Goal: Task Accomplishment & Management: Complete application form

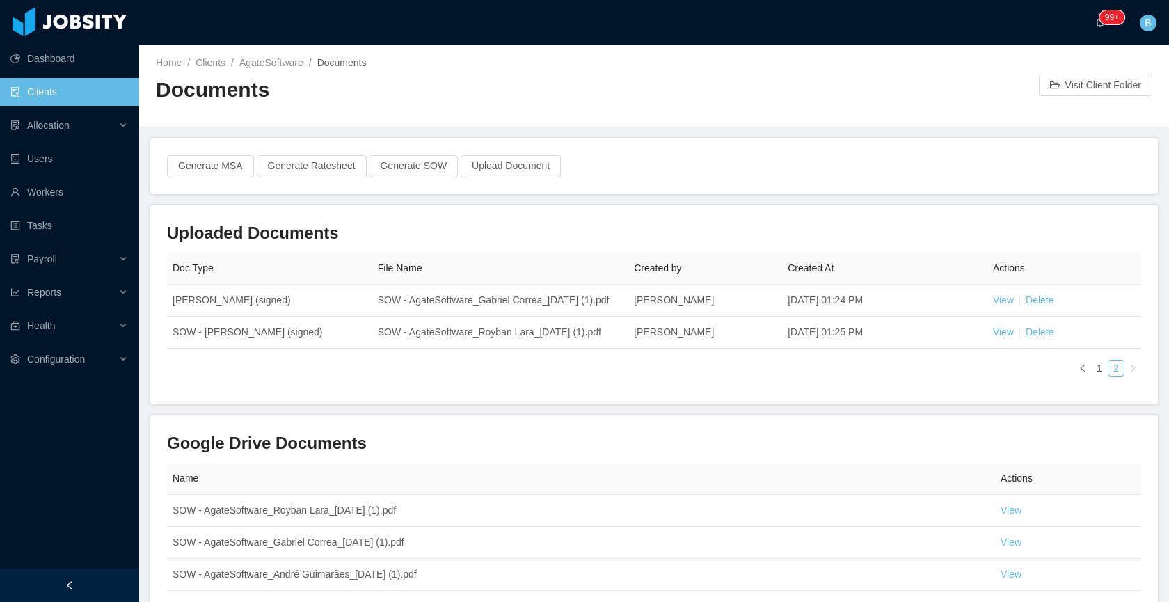
click at [56, 96] on link "Clients" at bounding box center [69, 92] width 118 height 28
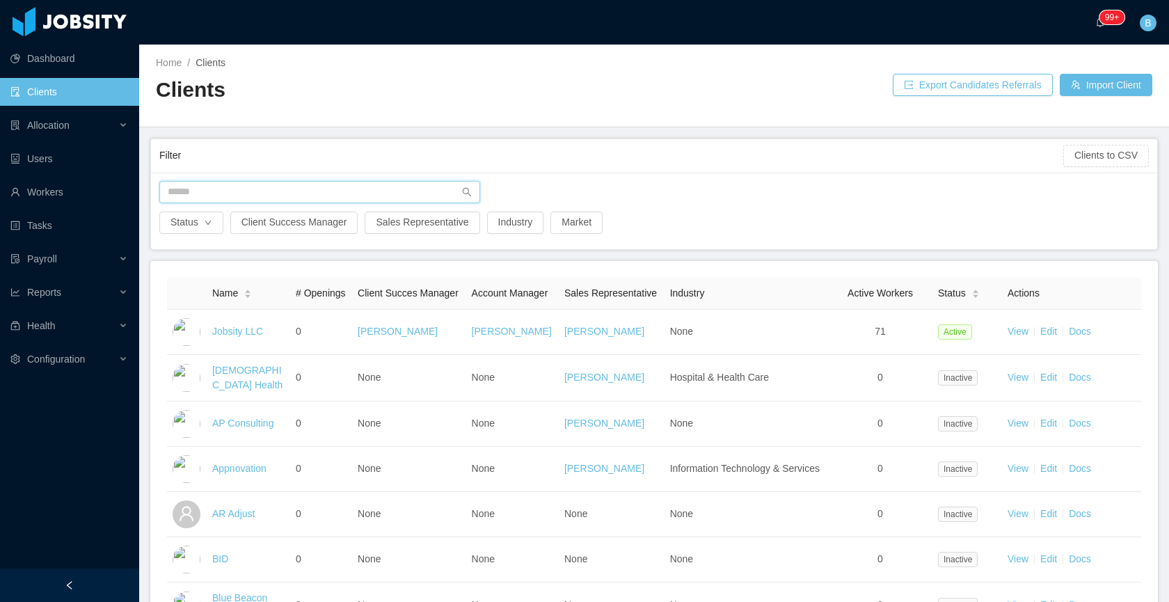
click at [386, 195] on input "text" at bounding box center [319, 192] width 321 height 22
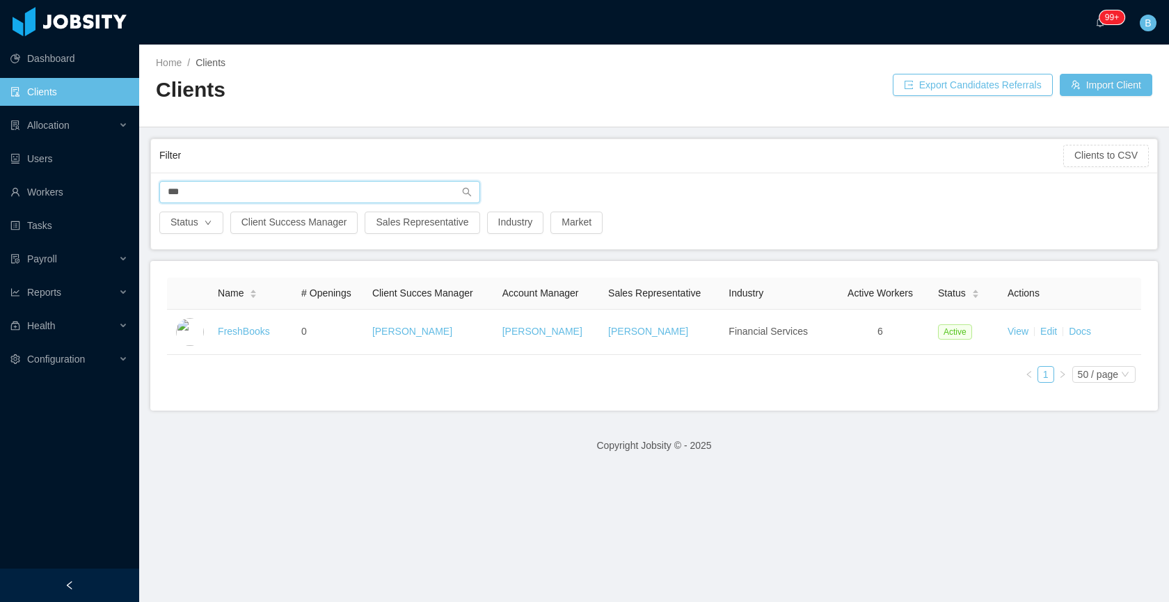
type input "***"
drag, startPoint x: 254, startPoint y: 179, endPoint x: 177, endPoint y: 190, distance: 77.4
click at [250, 180] on div "*** Status Client Success Manager Sales Representative Industry Market" at bounding box center [654, 211] width 1006 height 77
click at [177, 190] on input "***" at bounding box center [319, 192] width 321 height 22
drag, startPoint x: 197, startPoint y: 194, endPoint x: 161, endPoint y: 194, distance: 35.5
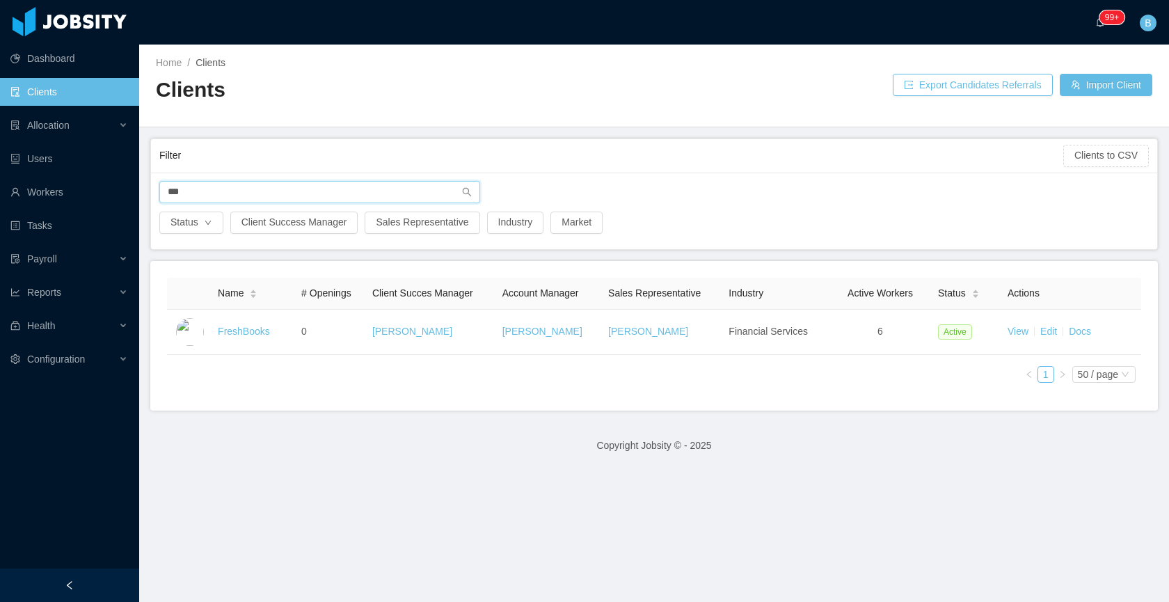
click at [161, 194] on input "***" at bounding box center [319, 192] width 321 height 22
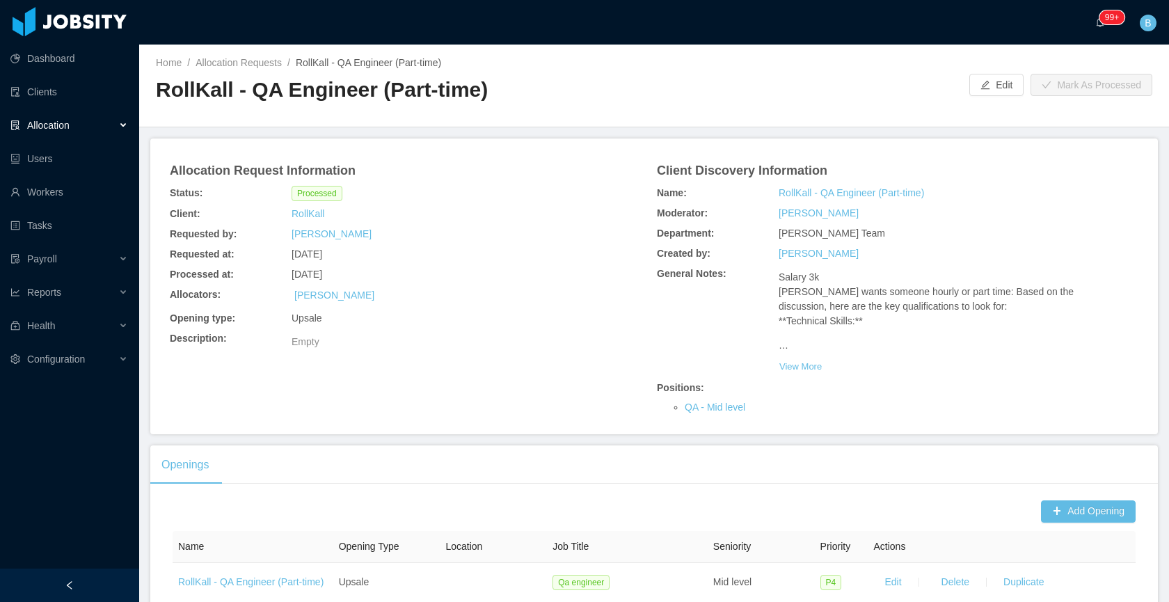
click at [1082, 129] on main "Home / Allocation Requests / RollKall - QA Engineer (Part-time) / RollKall - QA…" at bounding box center [654, 324] width 1030 height 558
click at [802, 445] on div "Openings" at bounding box center [654, 464] width 1008 height 39
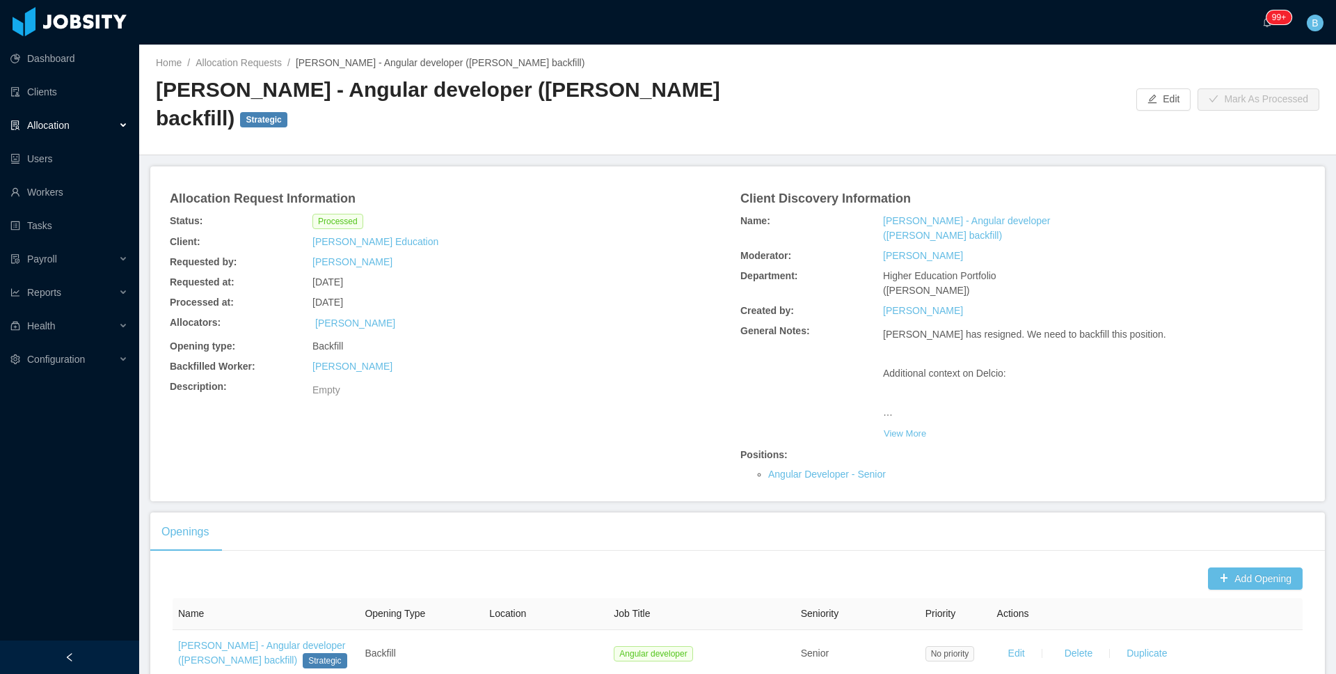
click at [33, 131] on div "Allocation" at bounding box center [69, 125] width 139 height 28
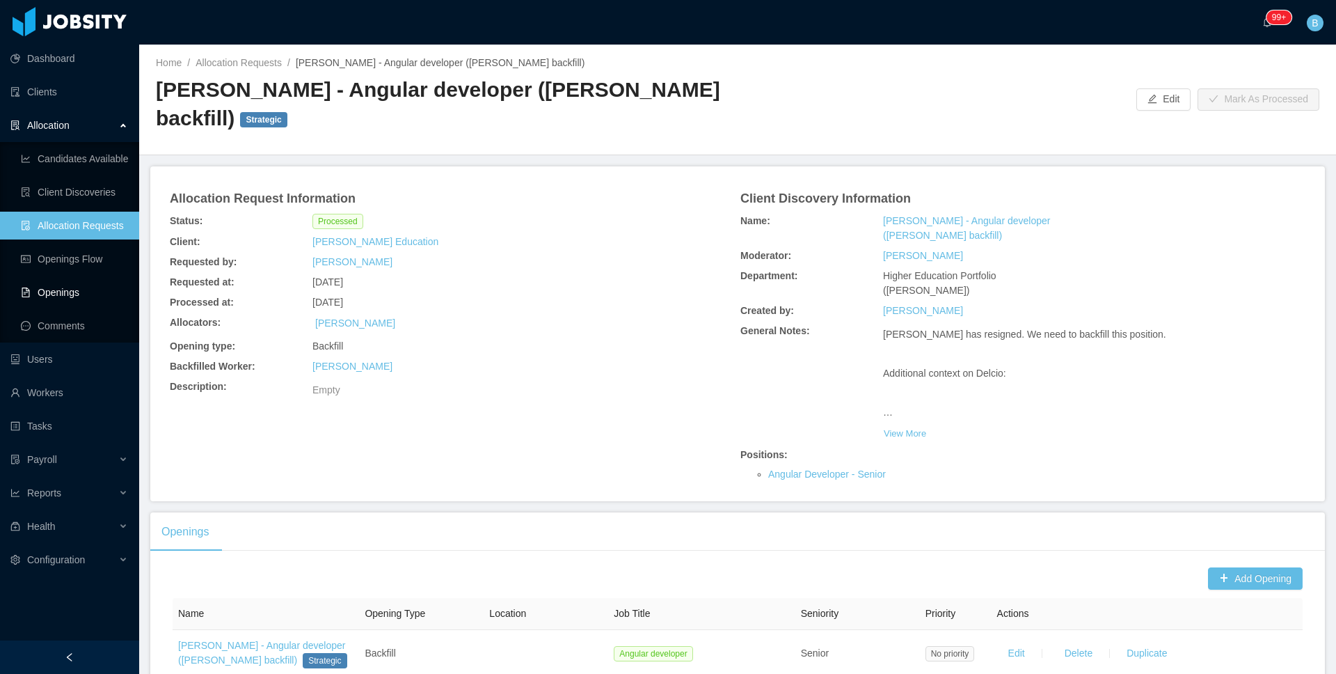
click at [68, 290] on link "Openings" at bounding box center [74, 292] width 107 height 28
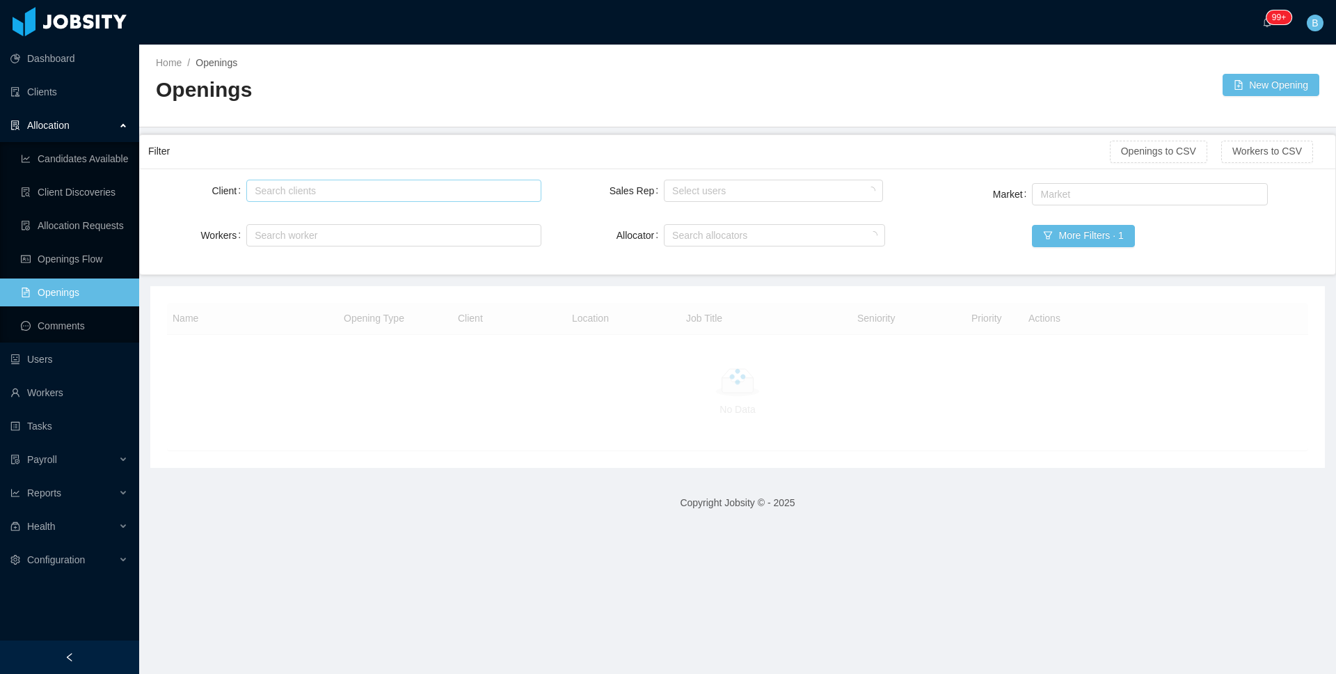
click at [297, 193] on div "Search clients" at bounding box center [390, 191] width 271 height 14
type input "******"
click at [299, 219] on li "Impact Point Co." at bounding box center [391, 218] width 292 height 22
click at [1219, 216] on div "Market Market More Filters · 1" at bounding box center [1130, 223] width 393 height 86
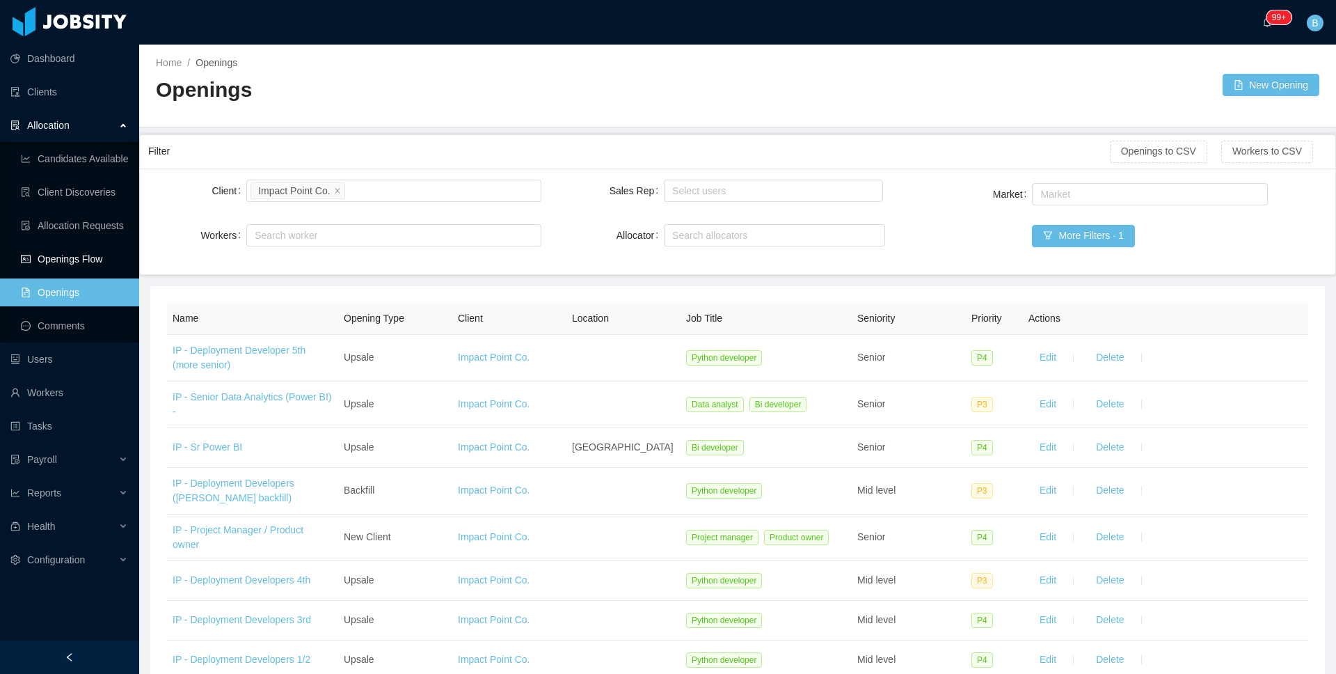
click at [104, 264] on link "Openings Flow" at bounding box center [74, 259] width 107 height 28
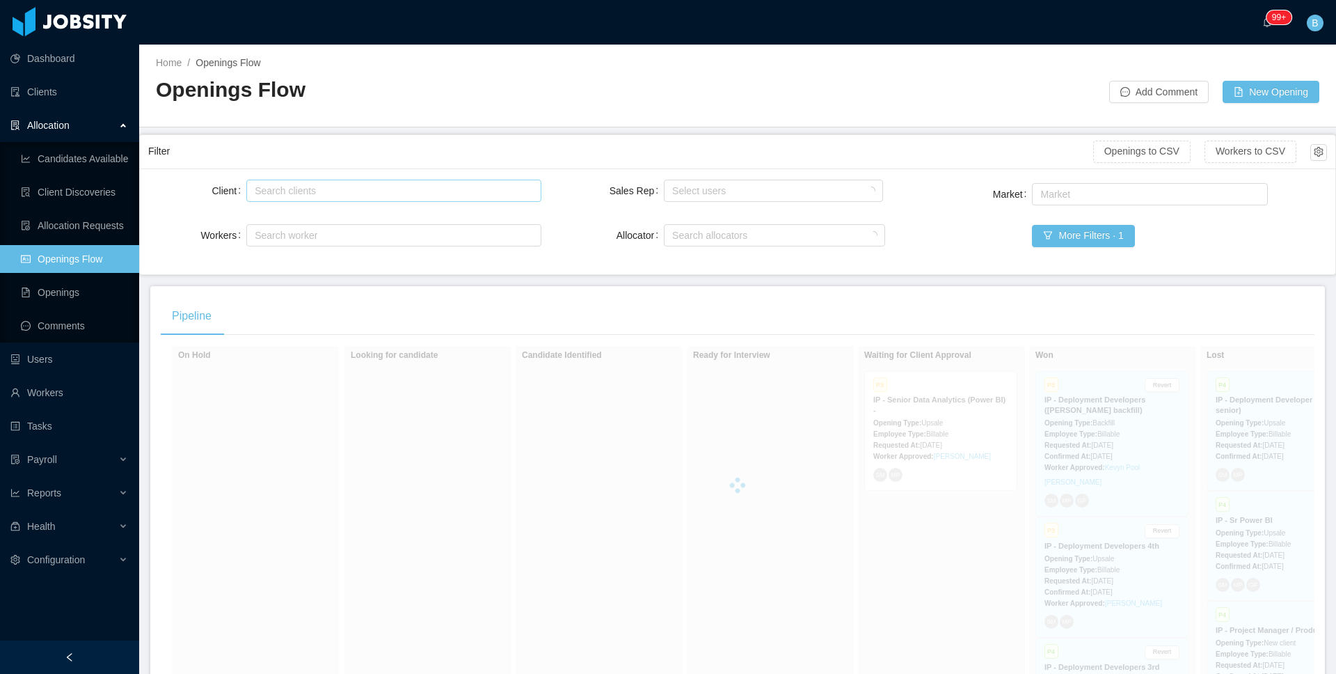
click at [279, 187] on div "Search clients" at bounding box center [390, 191] width 271 height 14
type input "****"
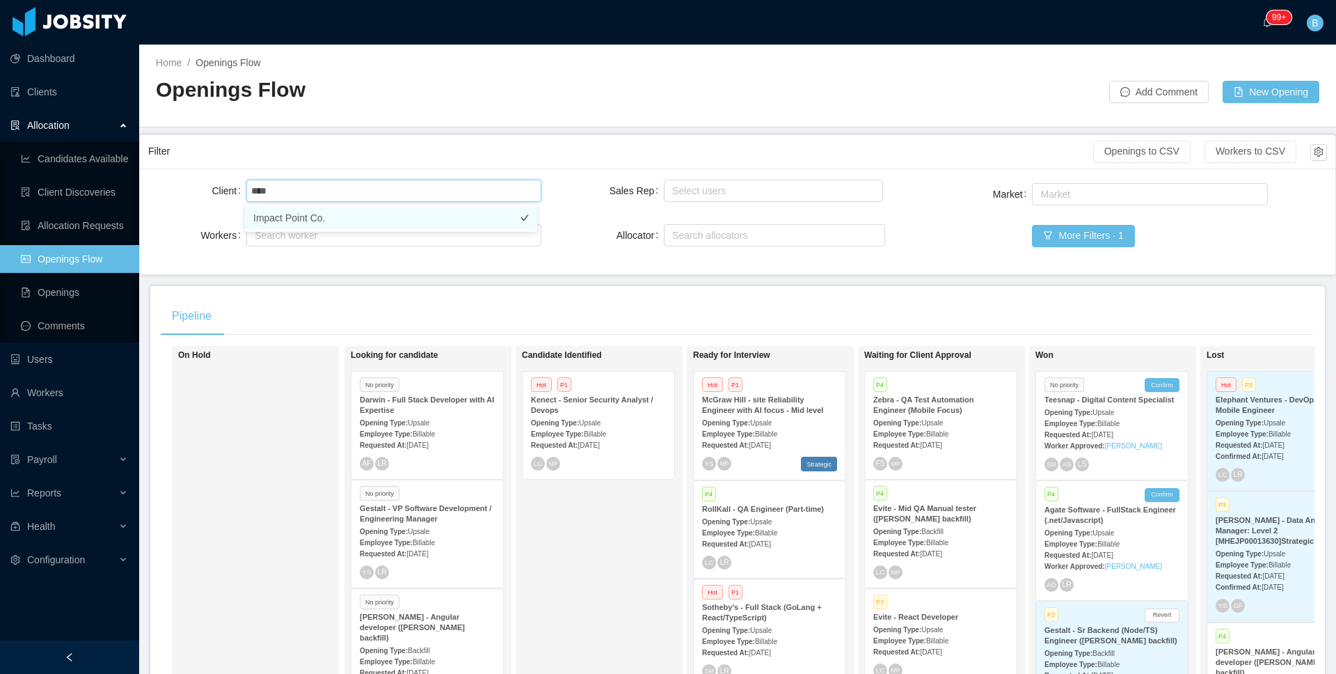
click at [294, 222] on li "Impact Point Co." at bounding box center [391, 218] width 292 height 22
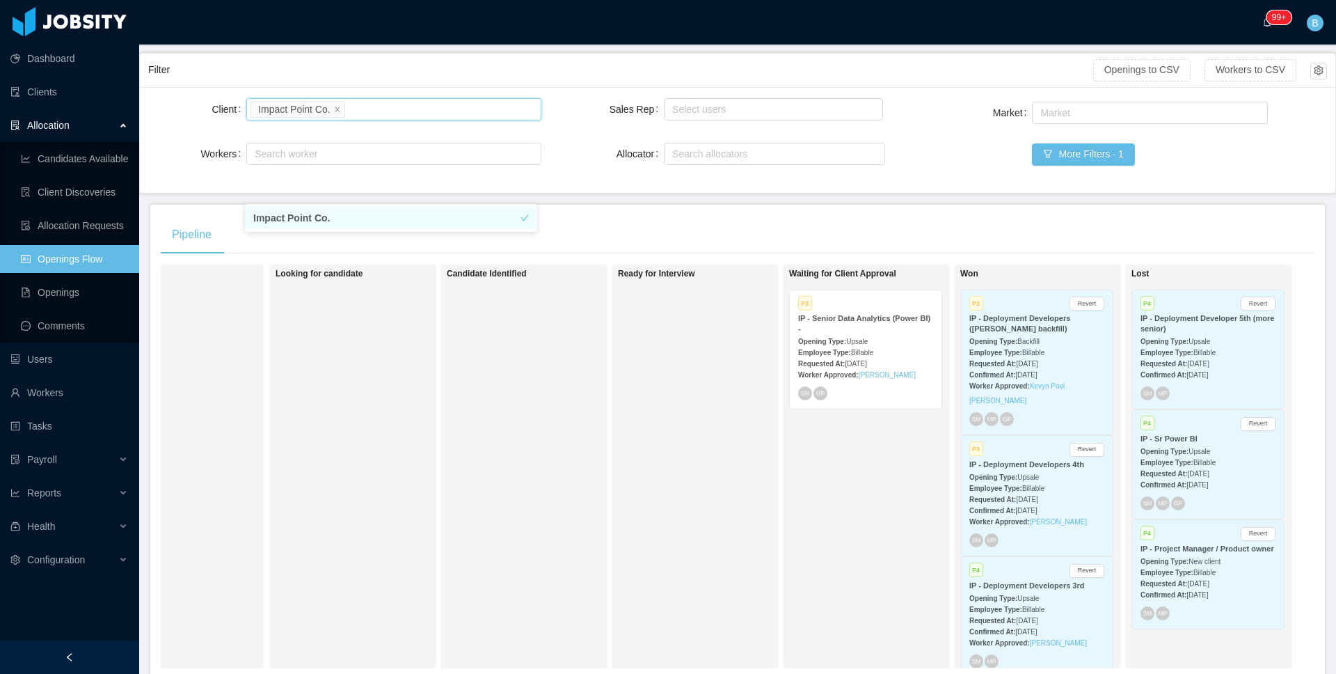
scroll to position [86, 0]
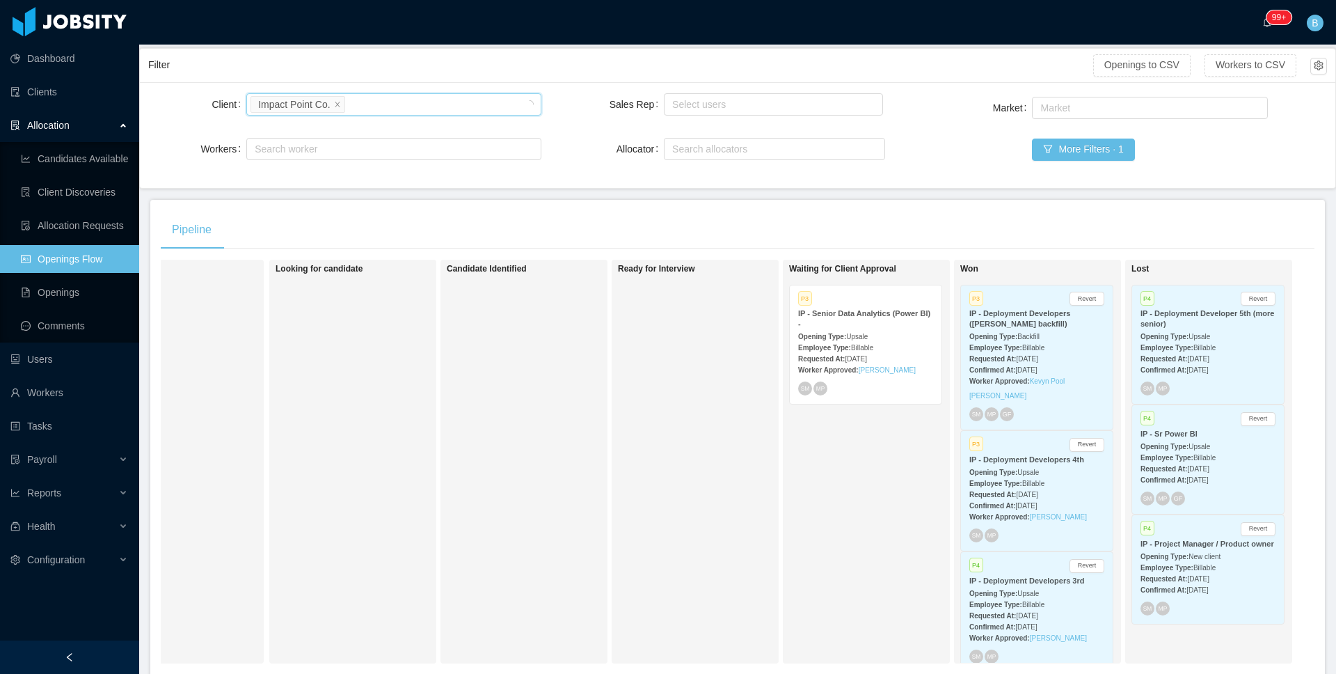
click at [473, 106] on div "Search clients Impact Point Co." at bounding box center [392, 104] width 282 height 21
type input "*****"
drag, startPoint x: 310, startPoint y: 129, endPoint x: 321, endPoint y: 116, distance: 17.4
click at [310, 130] on li "AgateSoftware" at bounding box center [391, 131] width 292 height 22
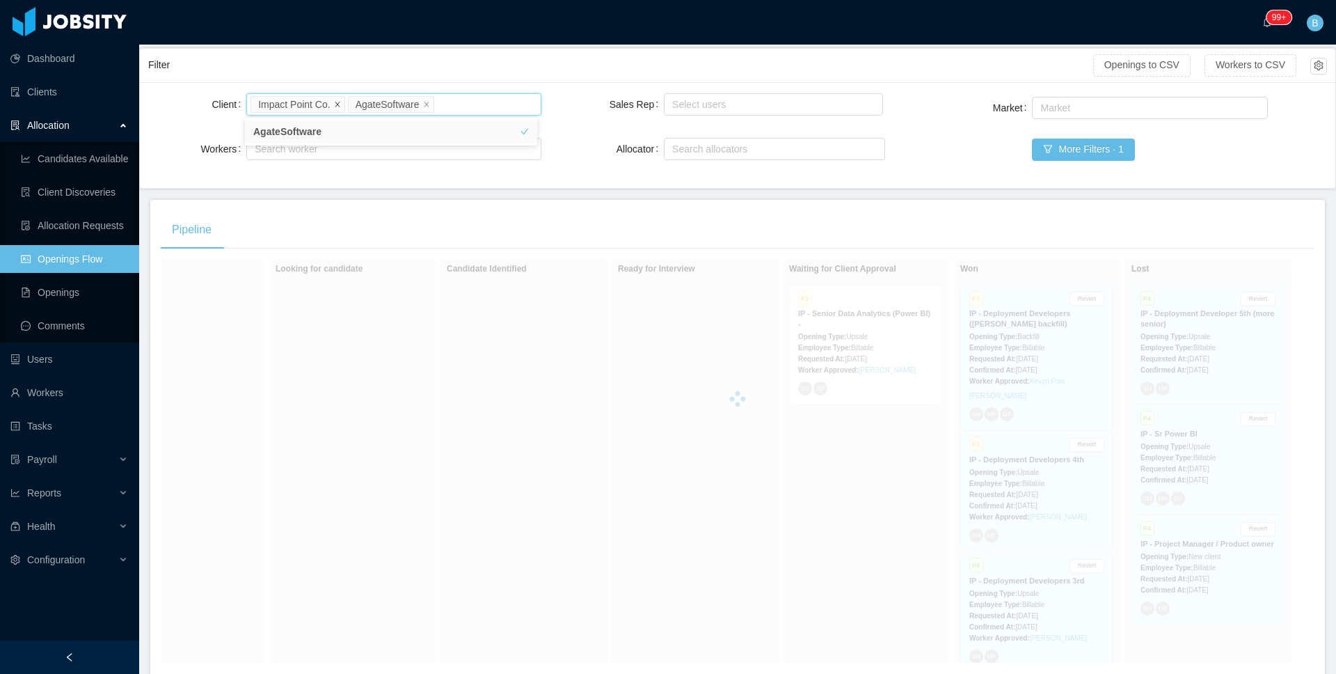
click at [338, 102] on icon "icon: close" at bounding box center [337, 103] width 7 height 7
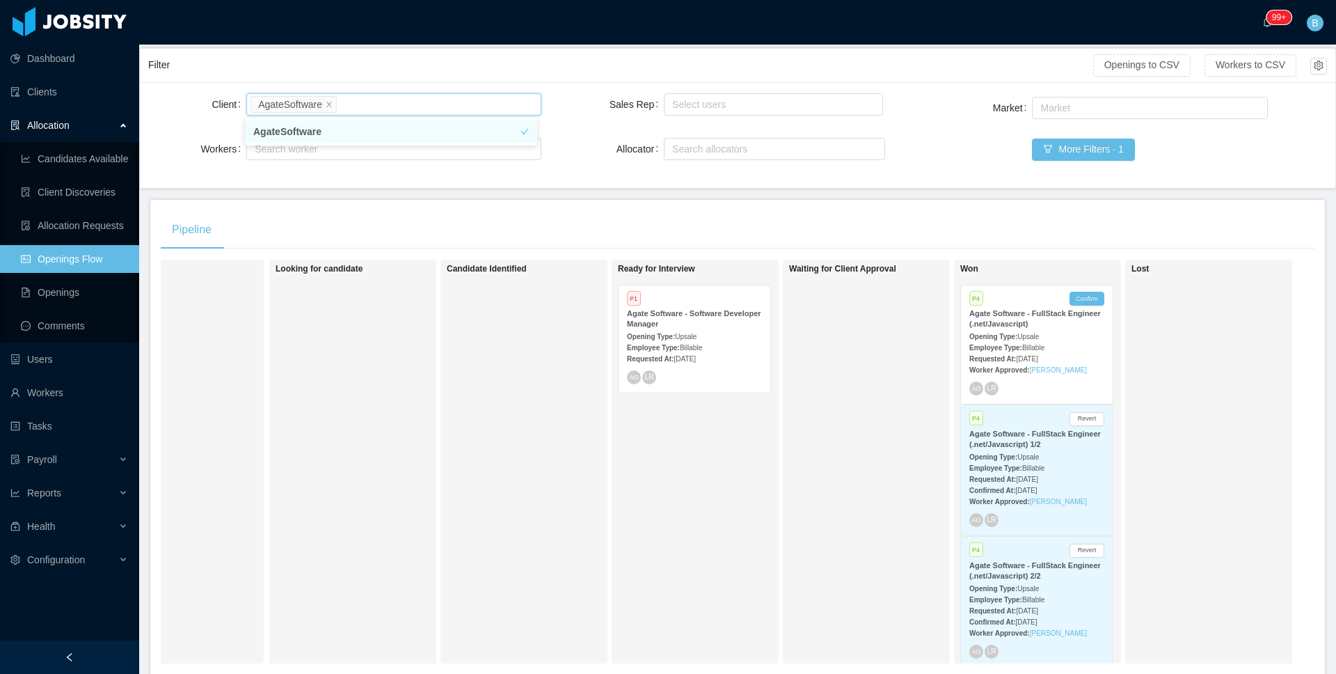
click at [1244, 200] on div "Pipeline On Hold Looking for candidate Candidate Identified Ready for Interview…" at bounding box center [737, 442] width 1175 height 485
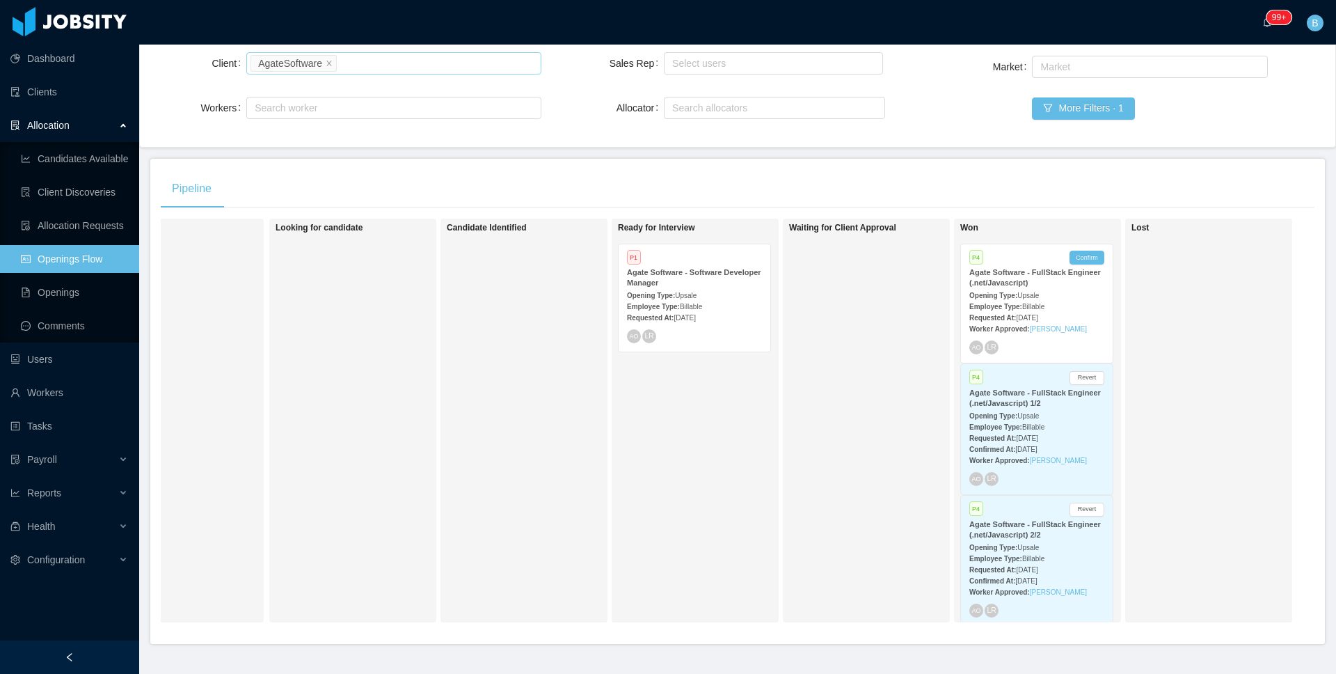
scroll to position [151, 0]
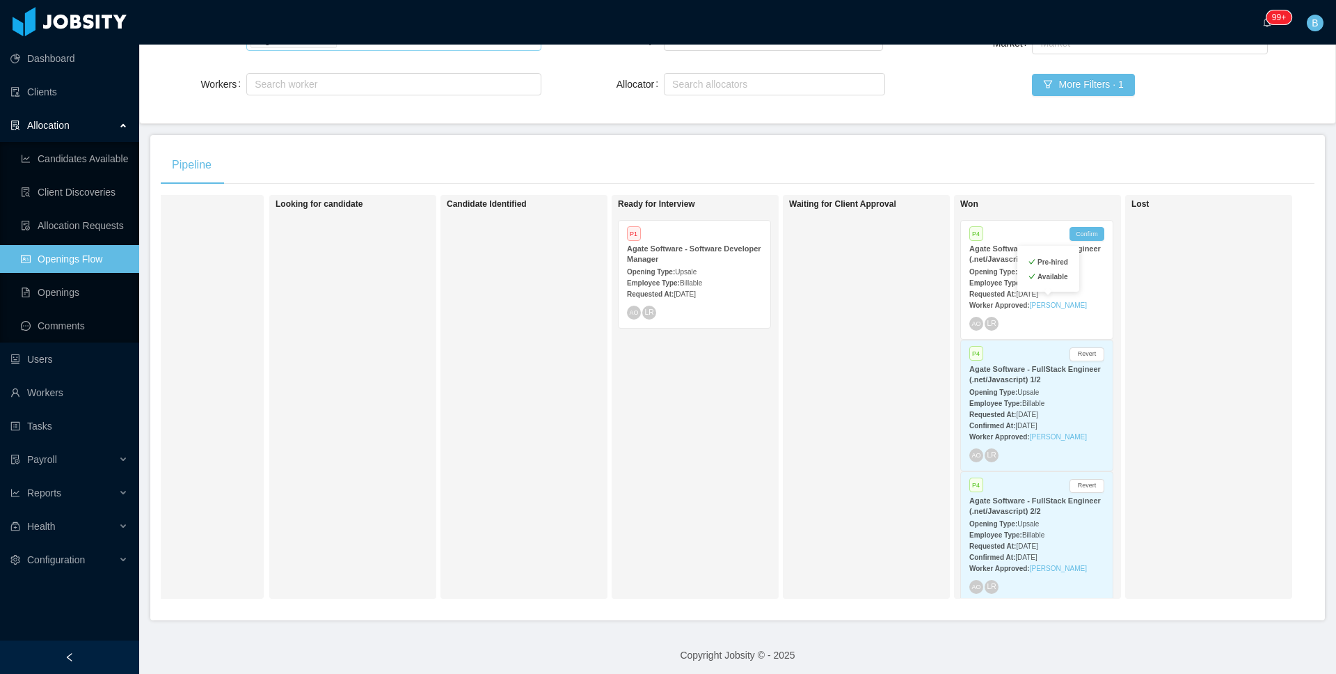
click at [1071, 272] on div "Pre-hired Available" at bounding box center [1049, 269] width 62 height 46
click at [1089, 258] on div "Agate Software - FullStack Engineer (.net/Javascript)" at bounding box center [1037, 254] width 135 height 21
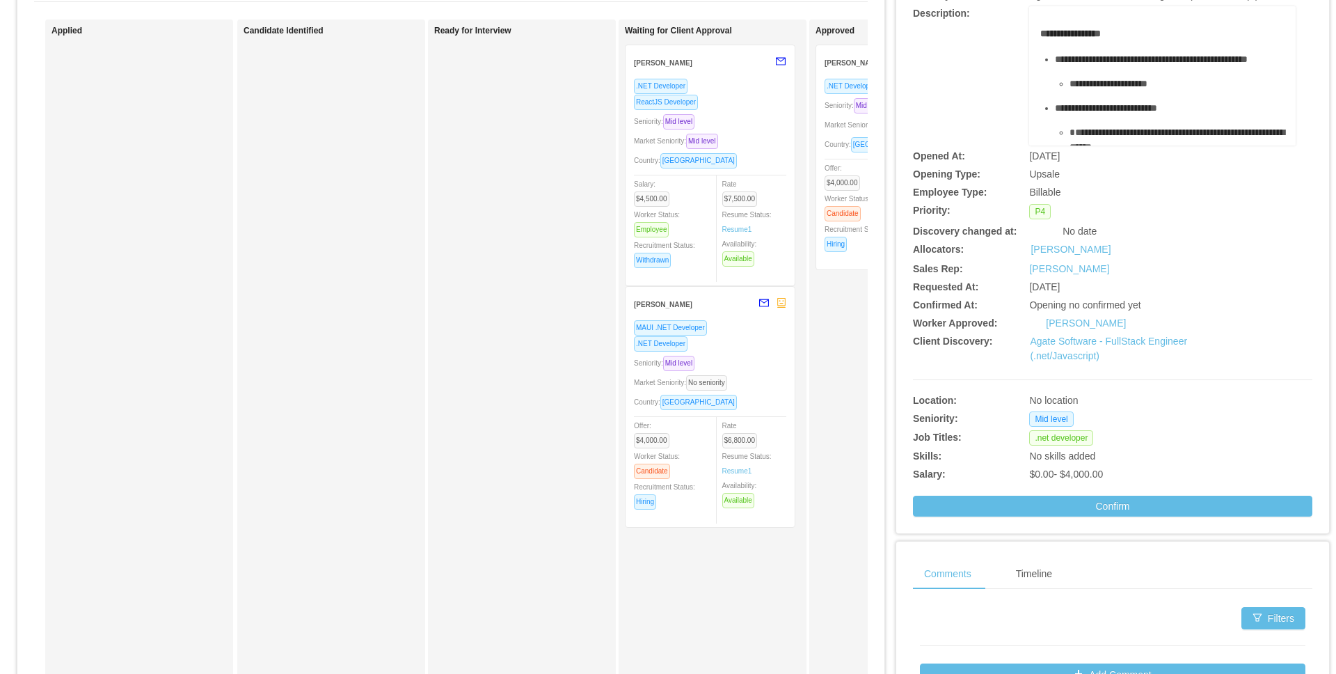
scroll to position [127, 0]
click at [1310, 85] on div "**********" at bounding box center [1113, 224] width 433 height 619
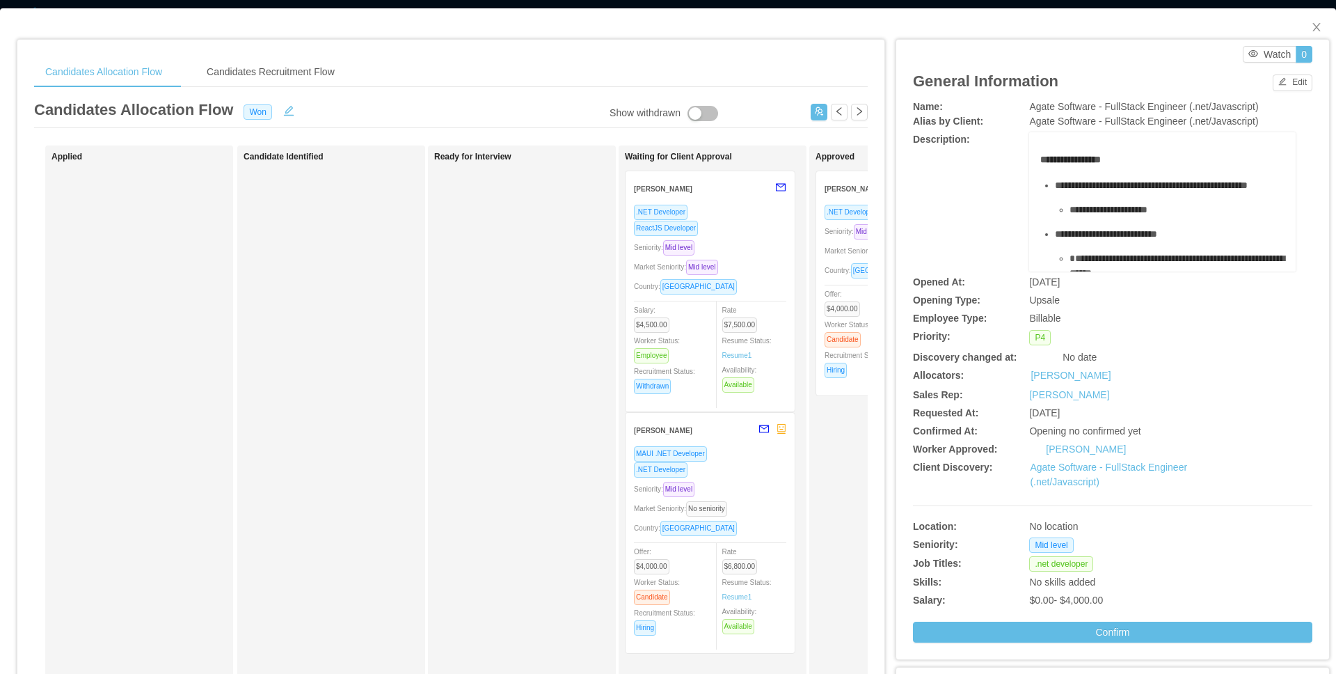
scroll to position [0, 0]
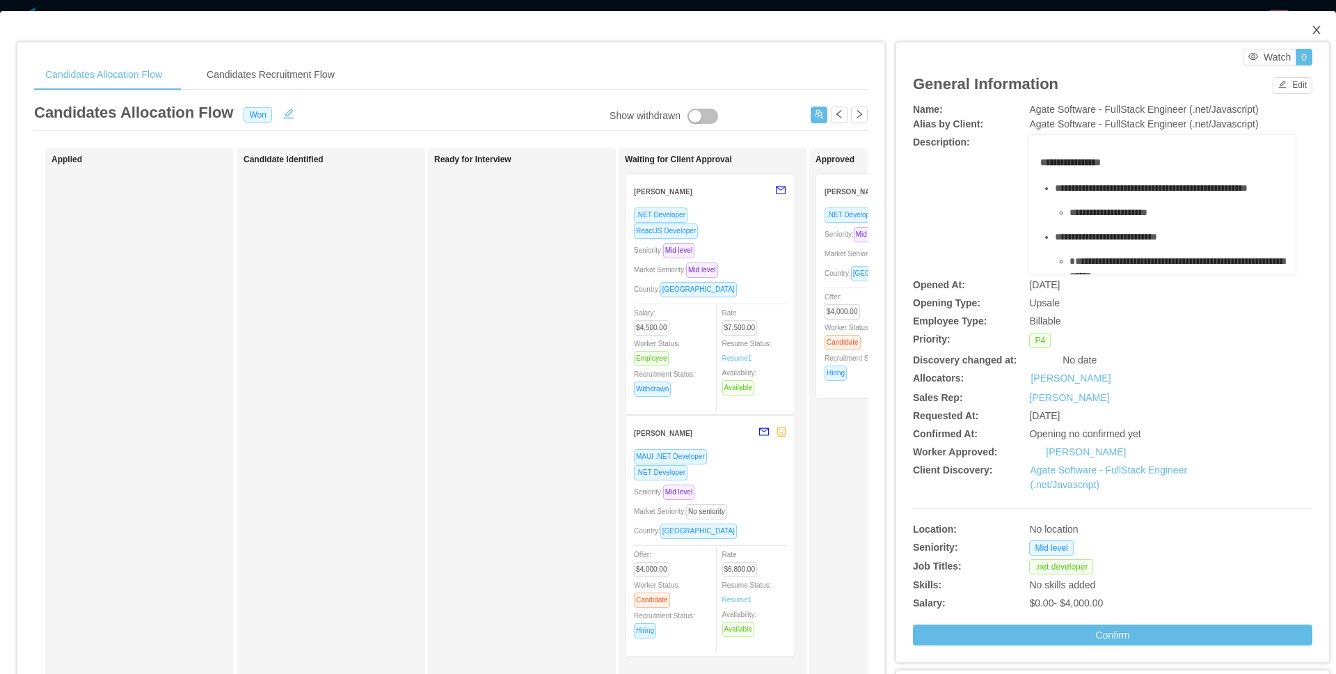
click at [1318, 28] on span "Close" at bounding box center [1316, 30] width 39 height 39
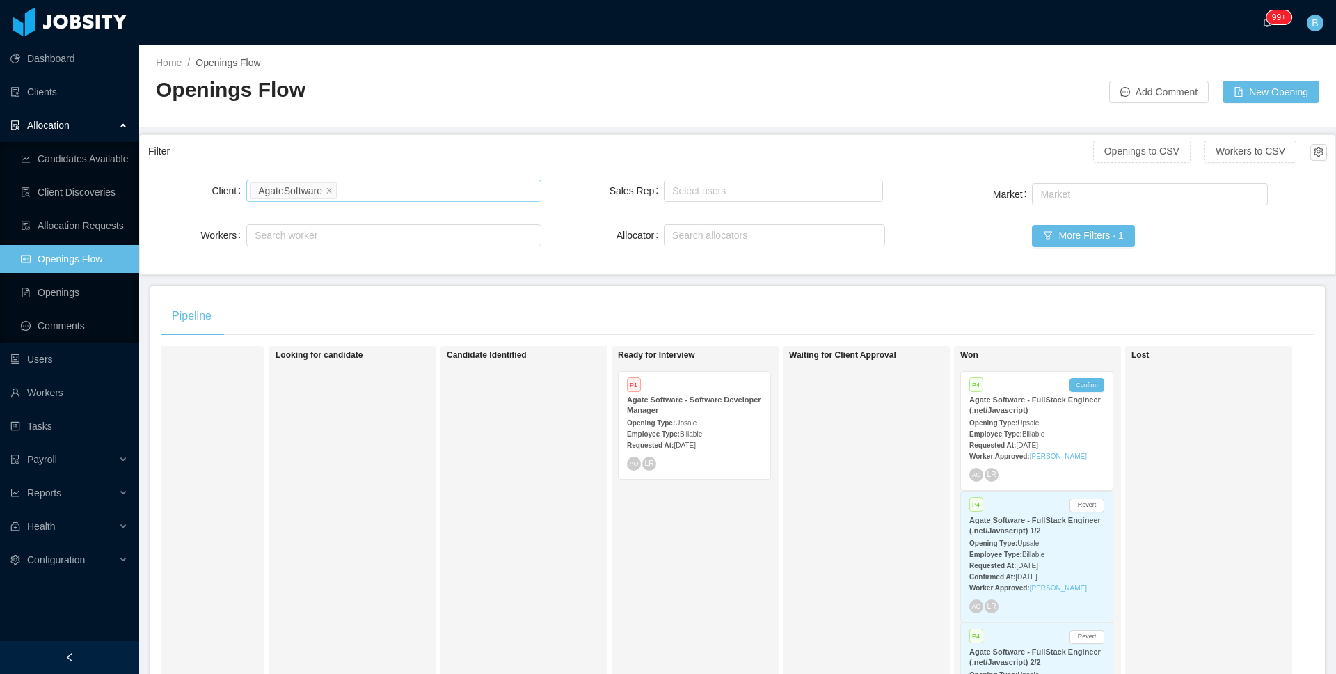
click at [369, 191] on div "Search clients AgateSoftware" at bounding box center [392, 190] width 282 height 21
type input "****"
click at [324, 217] on li "Teesnap" at bounding box center [391, 218] width 292 height 22
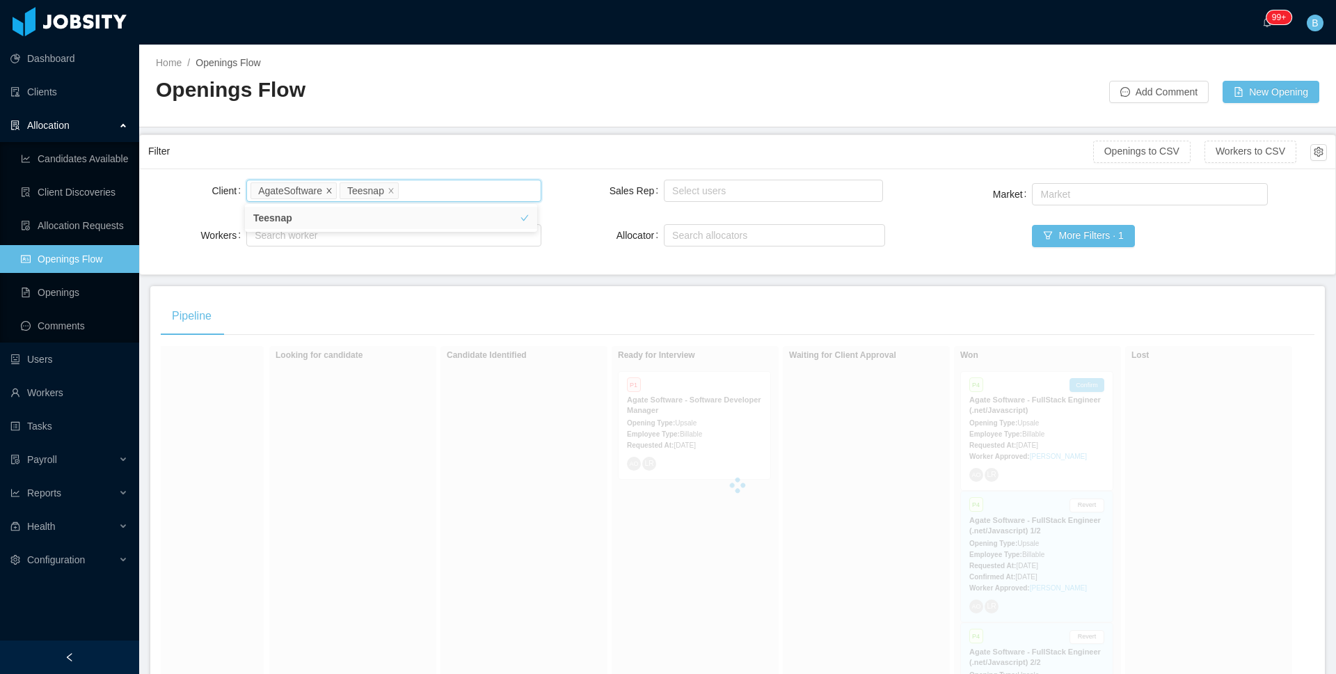
click at [328, 189] on icon "icon: close" at bounding box center [329, 190] width 7 height 7
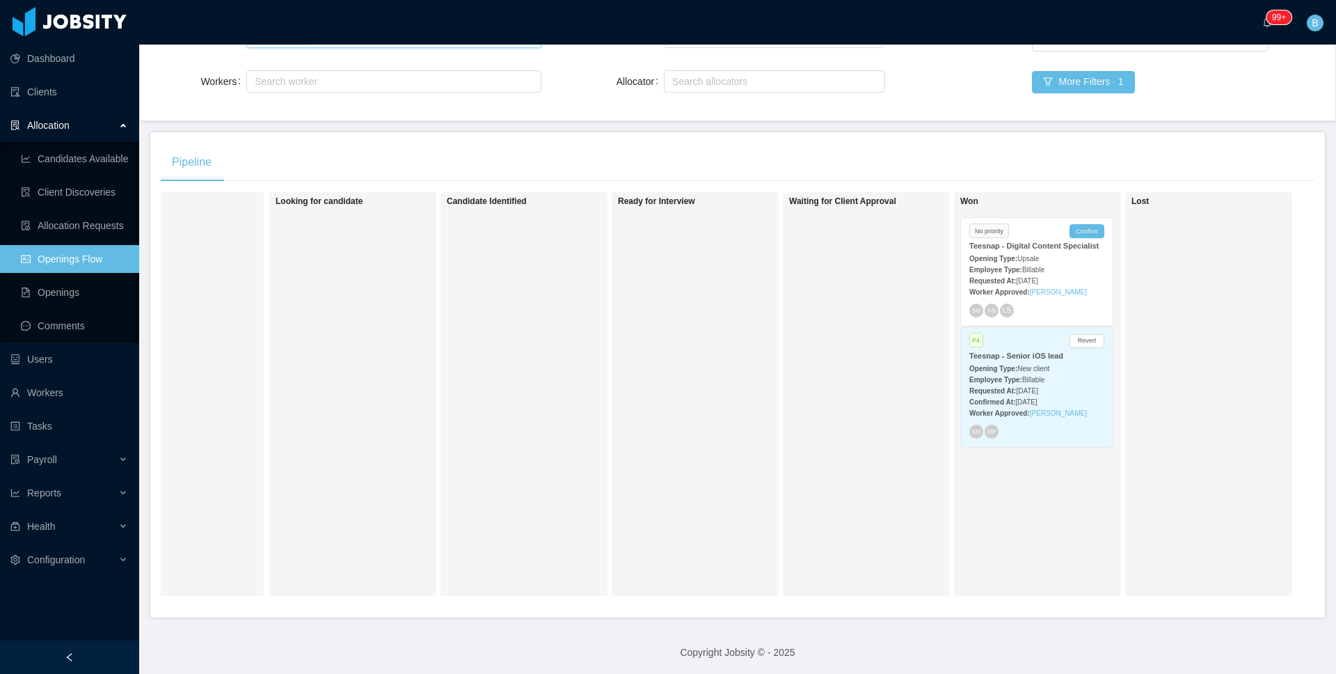
scroll to position [155, 0]
click at [1058, 264] on div "Opening Type: Upsale" at bounding box center [1037, 257] width 135 height 15
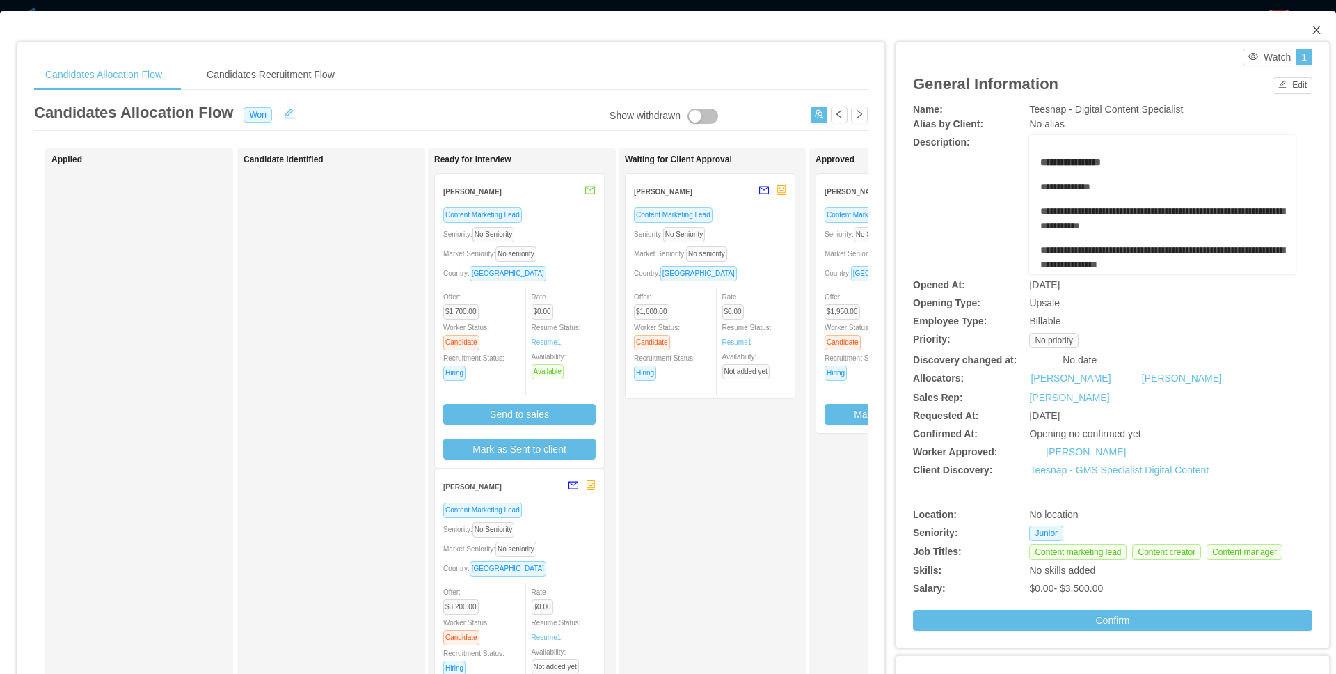
click at [1304, 36] on span "Close" at bounding box center [1316, 30] width 39 height 39
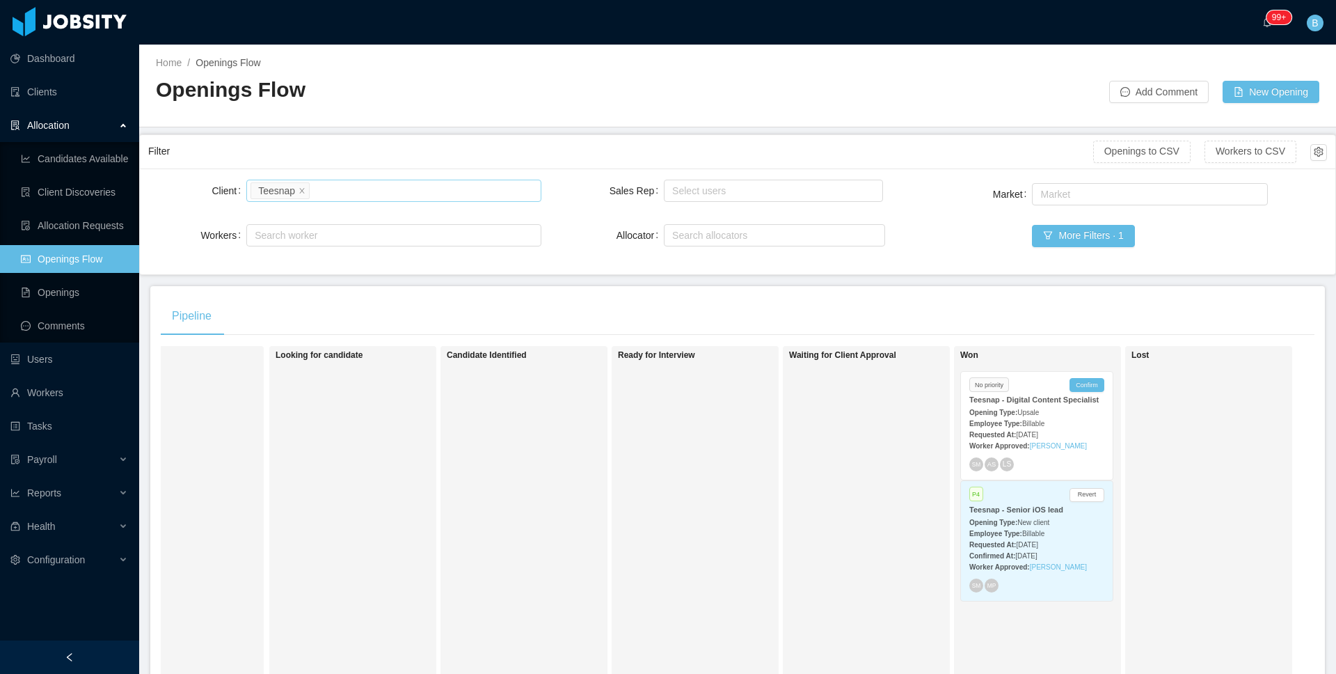
click at [434, 183] on div "Search clients Teesnap" at bounding box center [392, 190] width 282 height 21
type input "*****"
click at [324, 218] on li "AgateSoftware" at bounding box center [391, 218] width 292 height 22
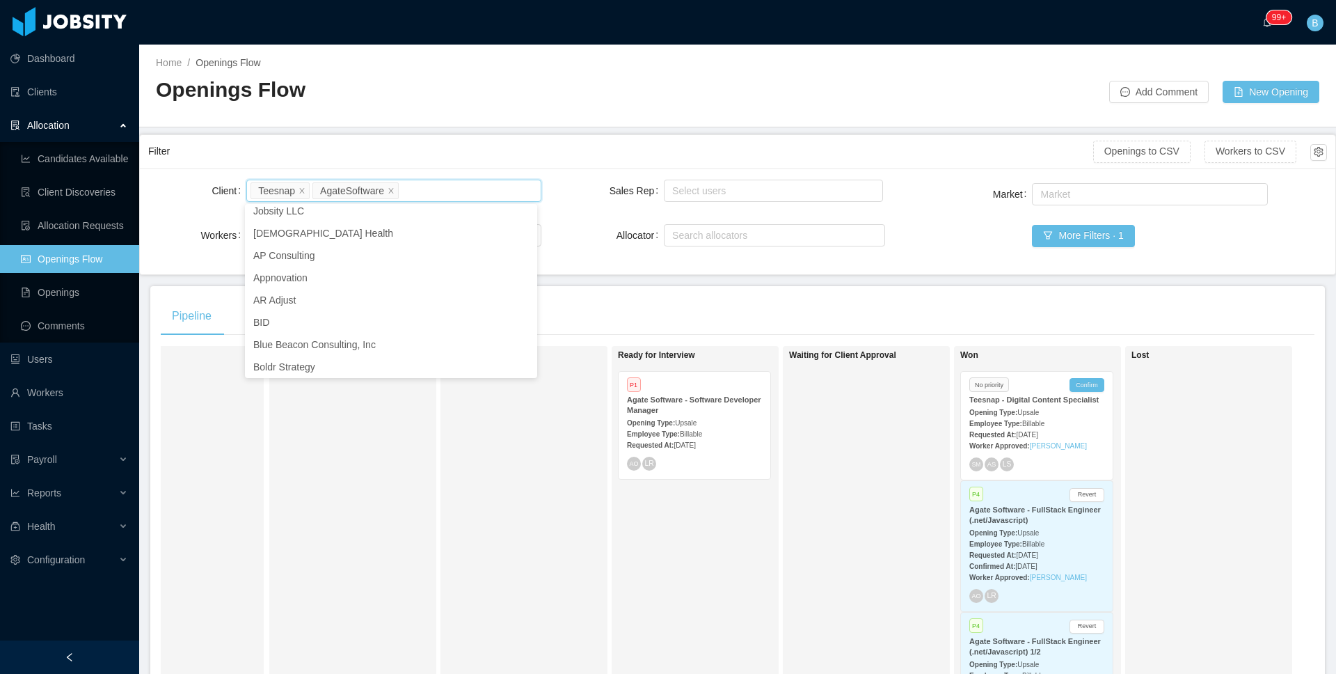
click at [822, 588] on div "Waiting for Client Approval" at bounding box center [886, 547] width 195 height 391
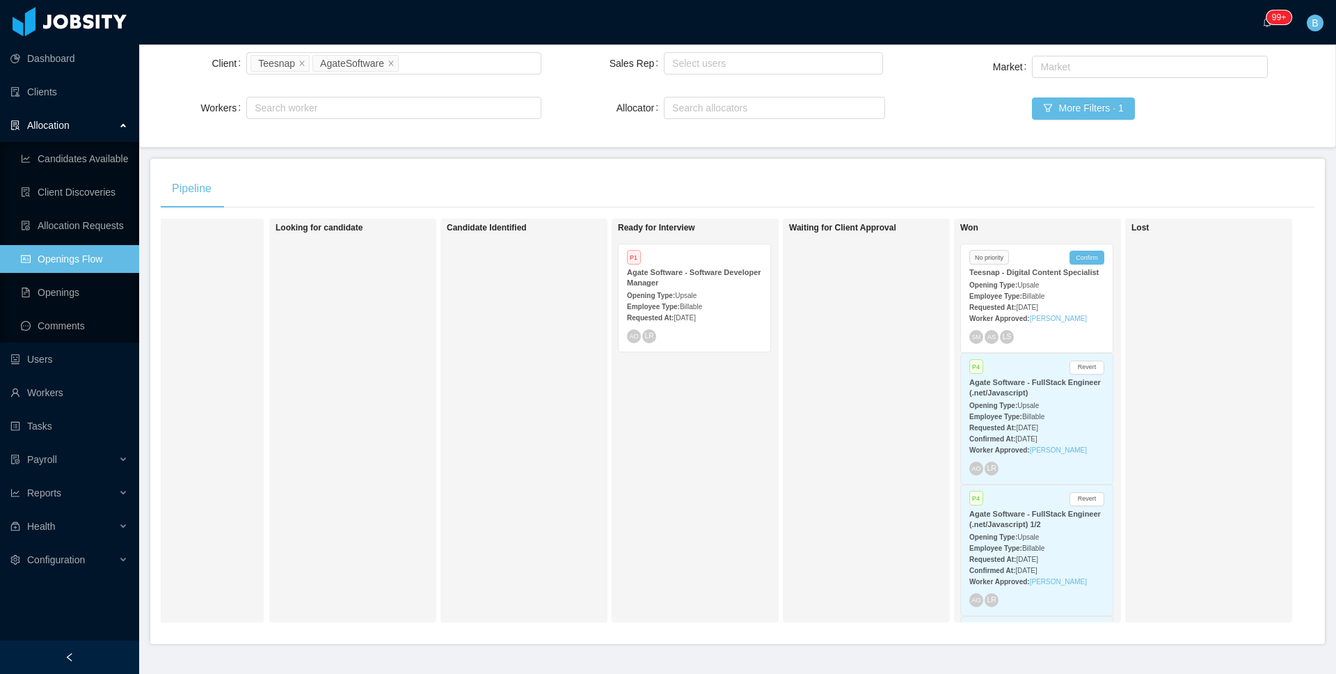
scroll to position [167, 0]
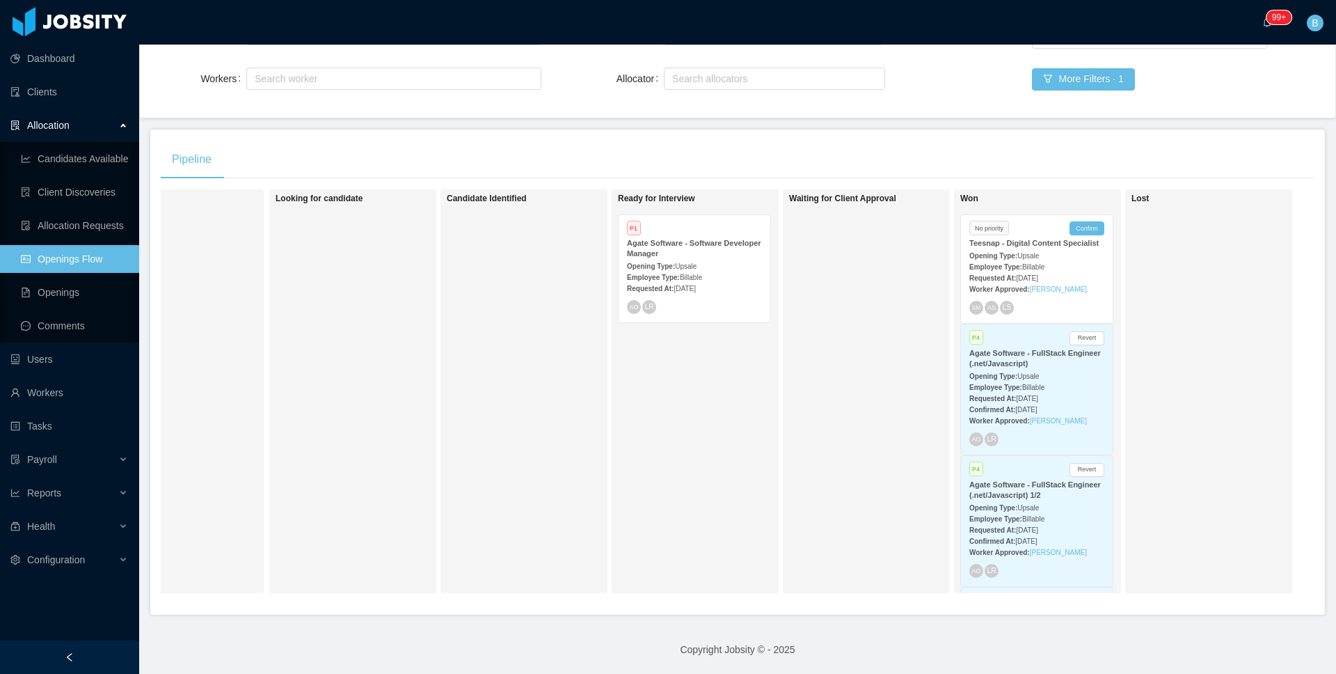
click at [1060, 387] on div "Employee Type: Billable" at bounding box center [1037, 386] width 135 height 15
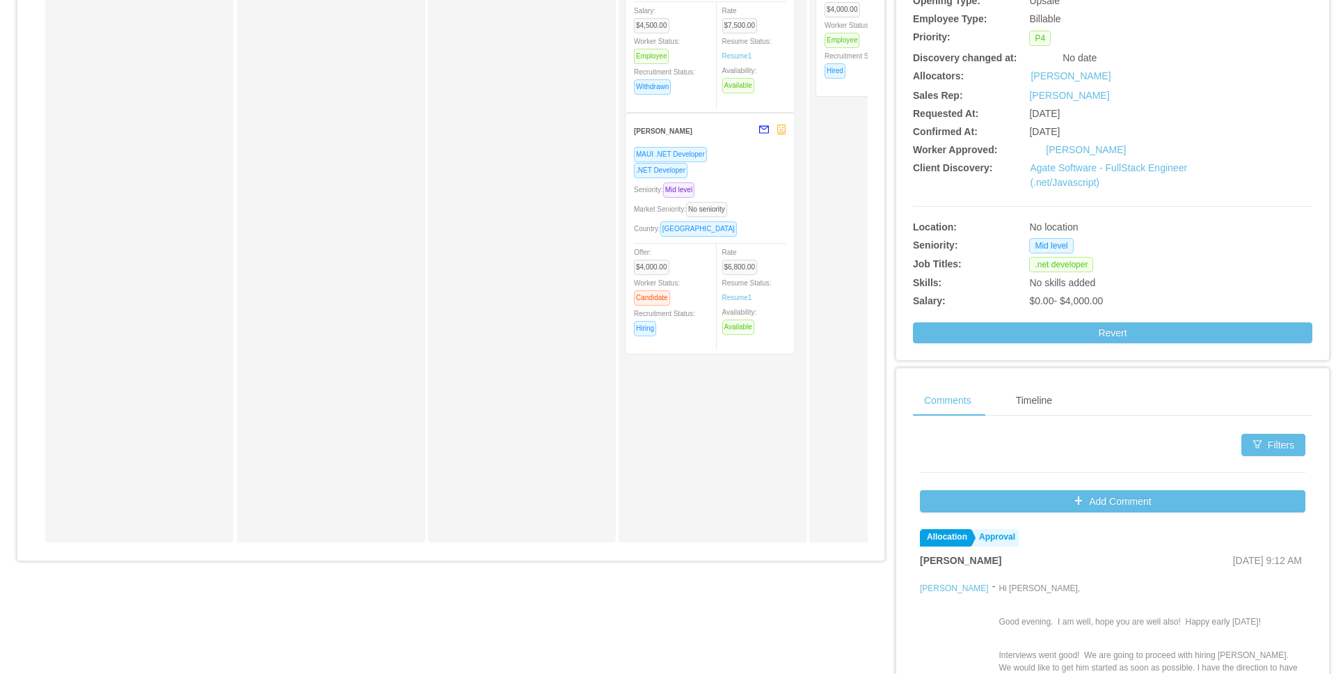
scroll to position [415, 0]
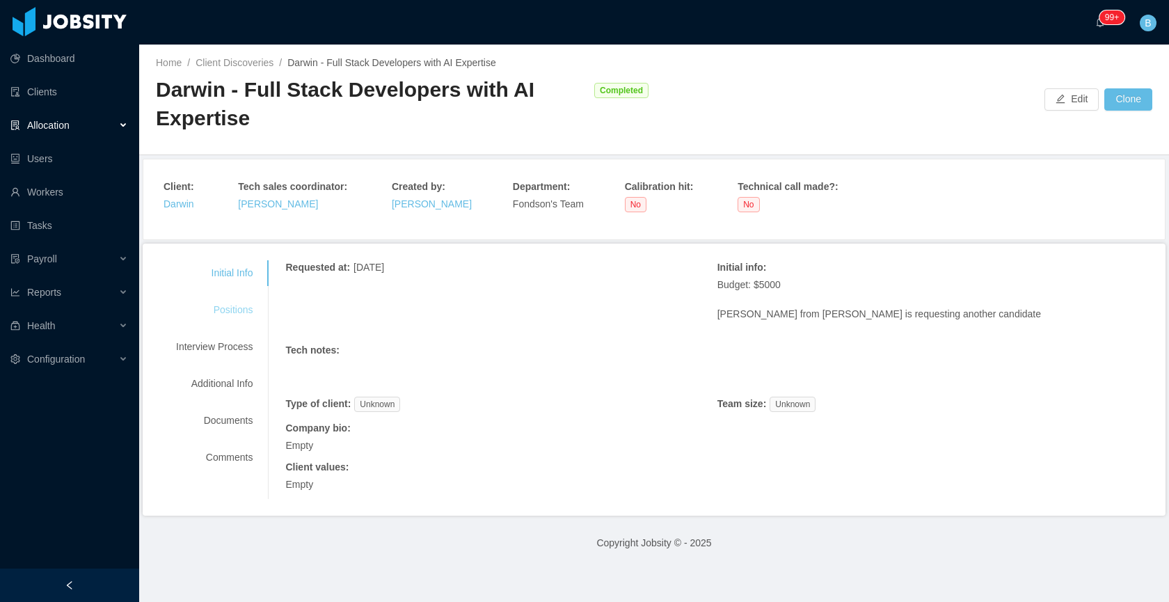
click at [239, 306] on div "Positions" at bounding box center [214, 310] width 110 height 26
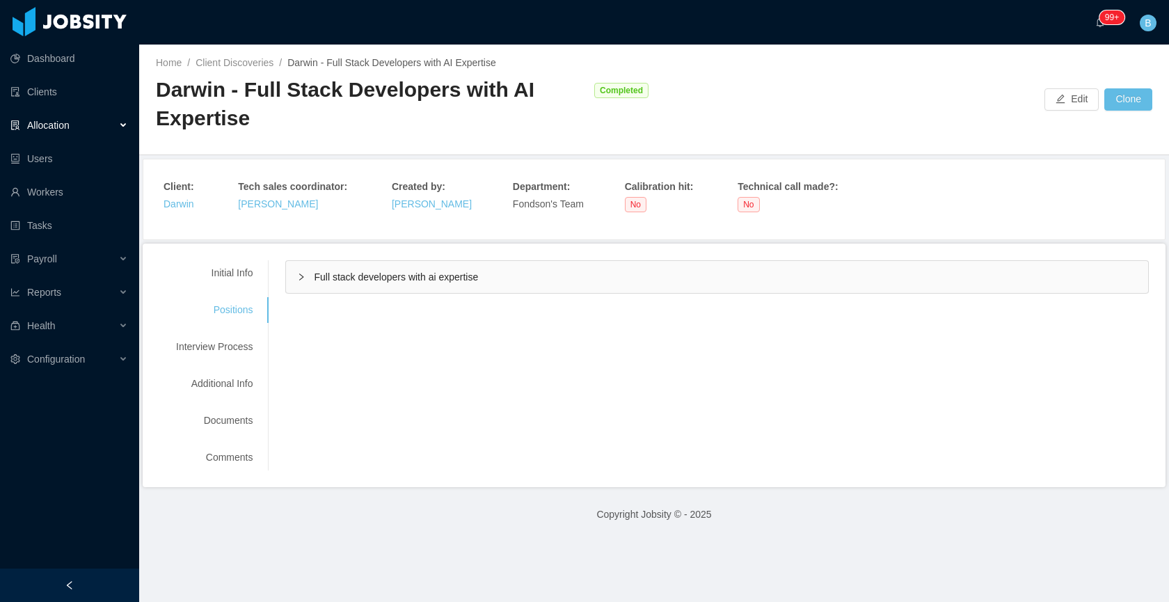
click at [345, 292] on div "Full stack developers with ai expertise" at bounding box center [717, 277] width 862 height 32
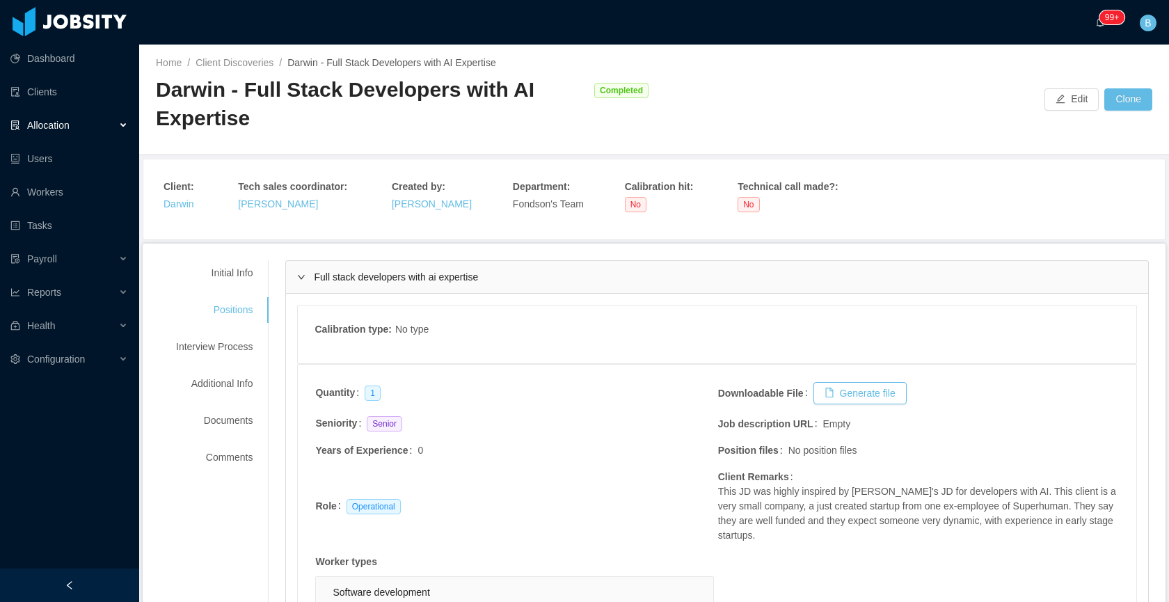
click at [349, 287] on div "Full stack developers with ai expertise" at bounding box center [717, 277] width 862 height 32
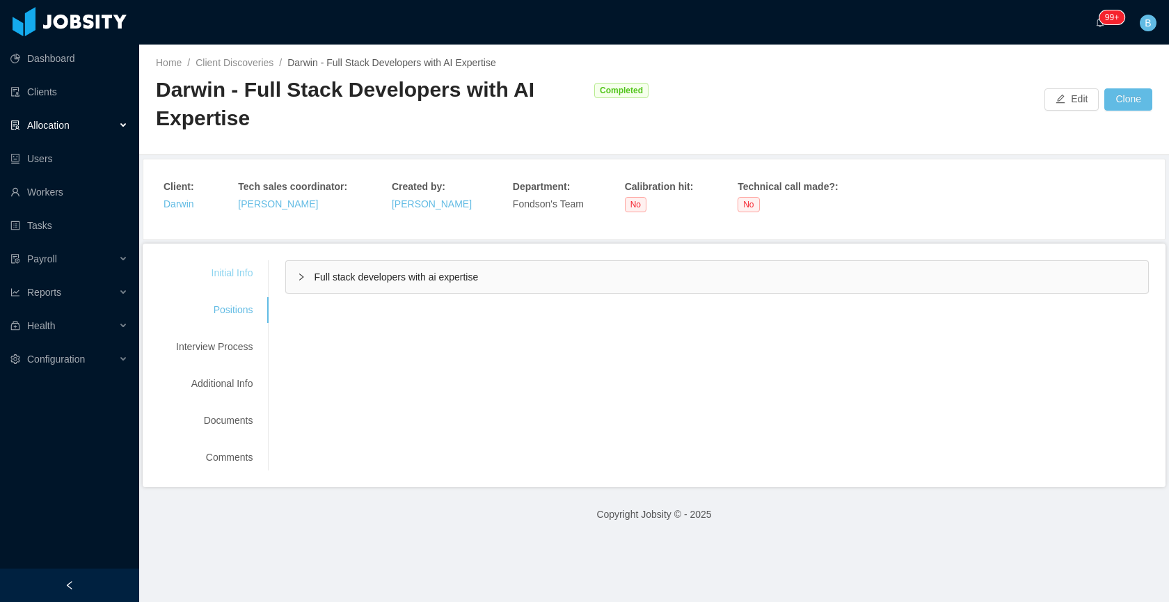
click at [228, 277] on div "Initial Info" at bounding box center [214, 273] width 110 height 26
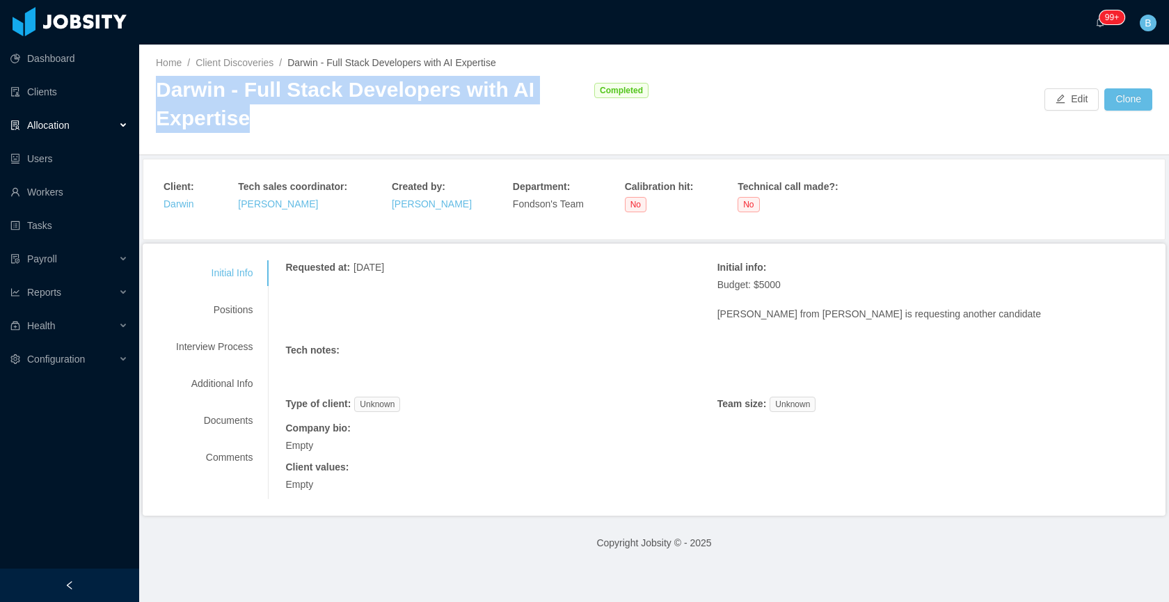
drag, startPoint x: 262, startPoint y: 122, endPoint x: 148, endPoint y: 89, distance: 118.7
click at [148, 89] on div "Home / Client Discoveries / Darwin - Full Stack Developers with AI Expertise / …" at bounding box center [654, 100] width 1030 height 111
copy div "Darwin - Full Stack Developers with AI Expertise"
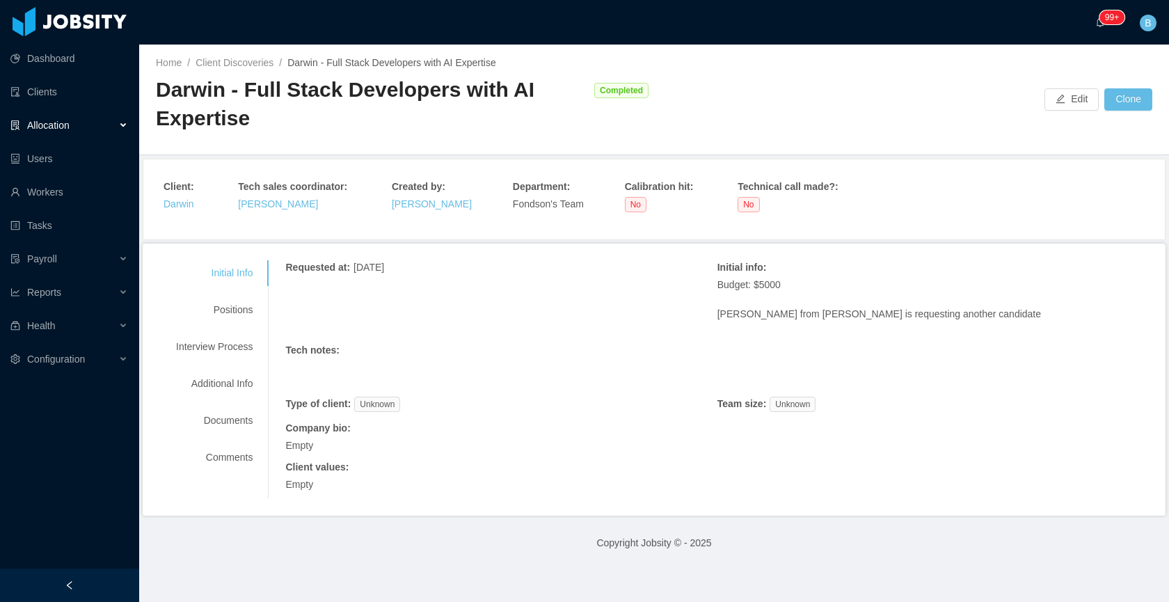
click at [54, 127] on span "Allocation" at bounding box center [48, 125] width 42 height 11
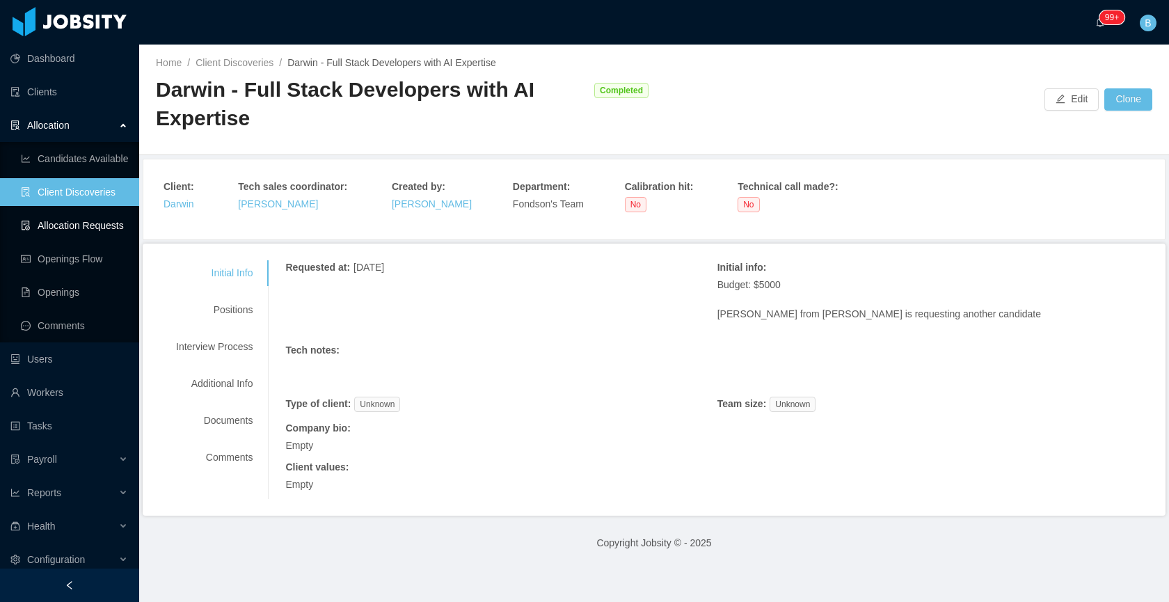
click at [104, 233] on link "Allocation Requests" at bounding box center [74, 226] width 107 height 28
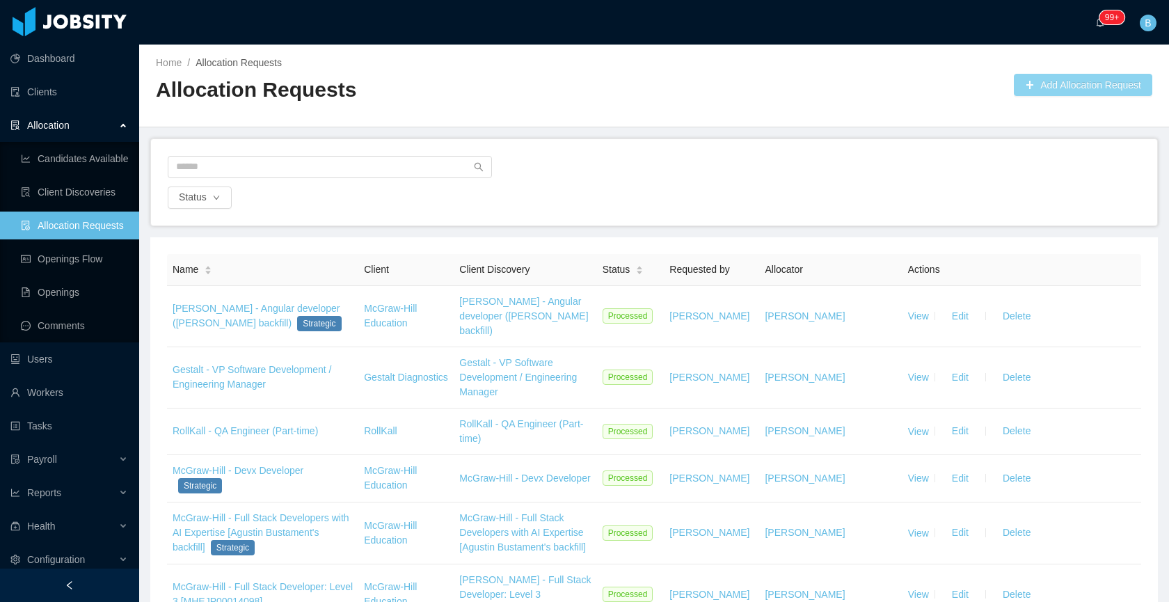
click at [1110, 92] on button "Add Allocation Request" at bounding box center [1083, 85] width 139 height 22
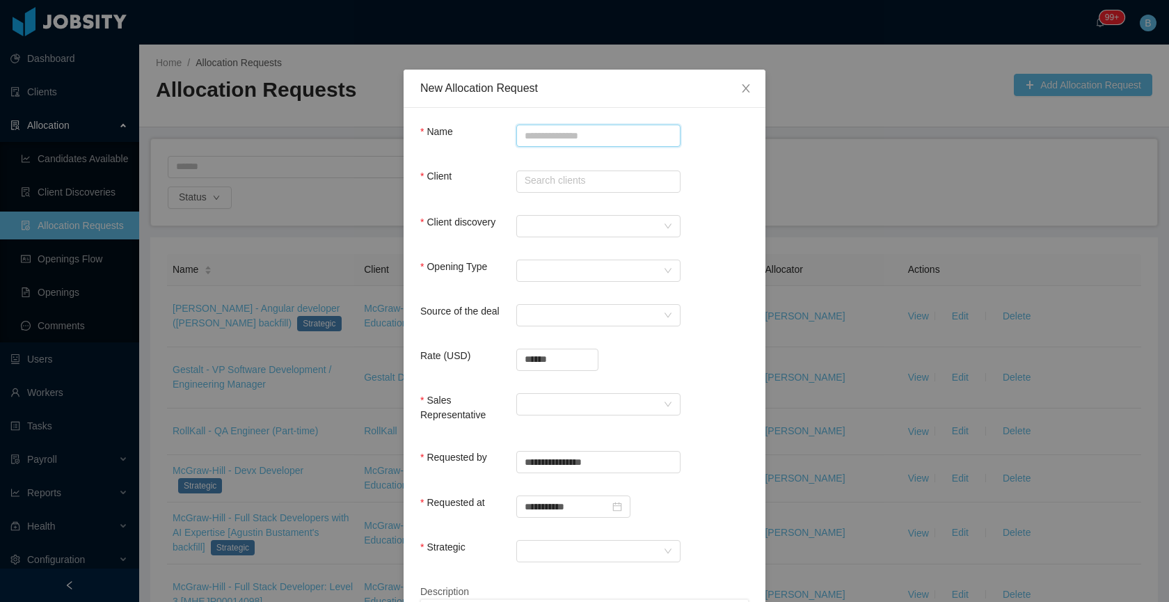
click at [599, 134] on input "Name" at bounding box center [598, 136] width 164 height 22
paste input "**********"
type input "**********"
click at [558, 179] on input "text" at bounding box center [598, 182] width 164 height 22
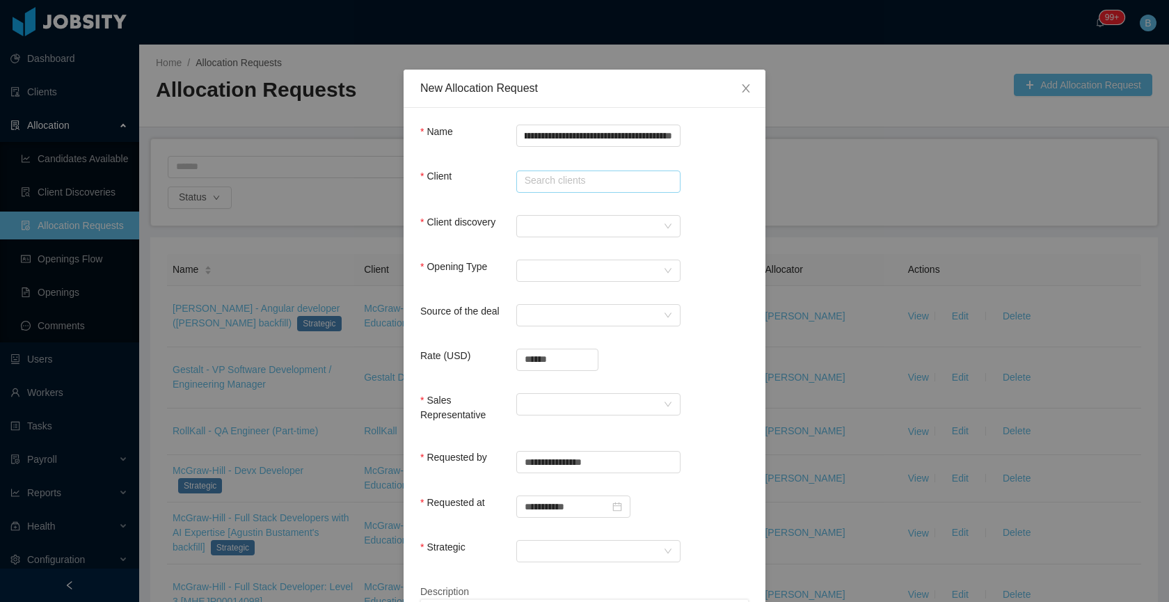
scroll to position [0, 0]
click at [550, 203] on li "Darwin" at bounding box center [593, 208] width 164 height 22
type input "******"
click at [554, 220] on div at bounding box center [594, 226] width 139 height 21
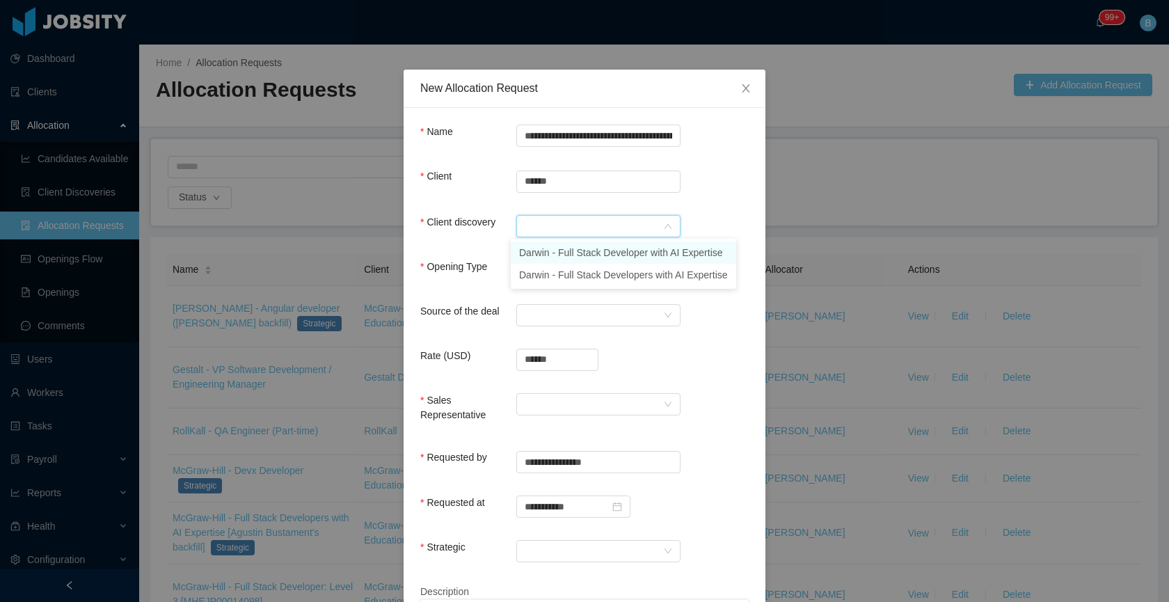
click at [674, 256] on li "Darwin - Full Stack Developer with AI Expertise" at bounding box center [624, 253] width 226 height 22
click at [555, 268] on div "Select Opening Type" at bounding box center [594, 270] width 139 height 21
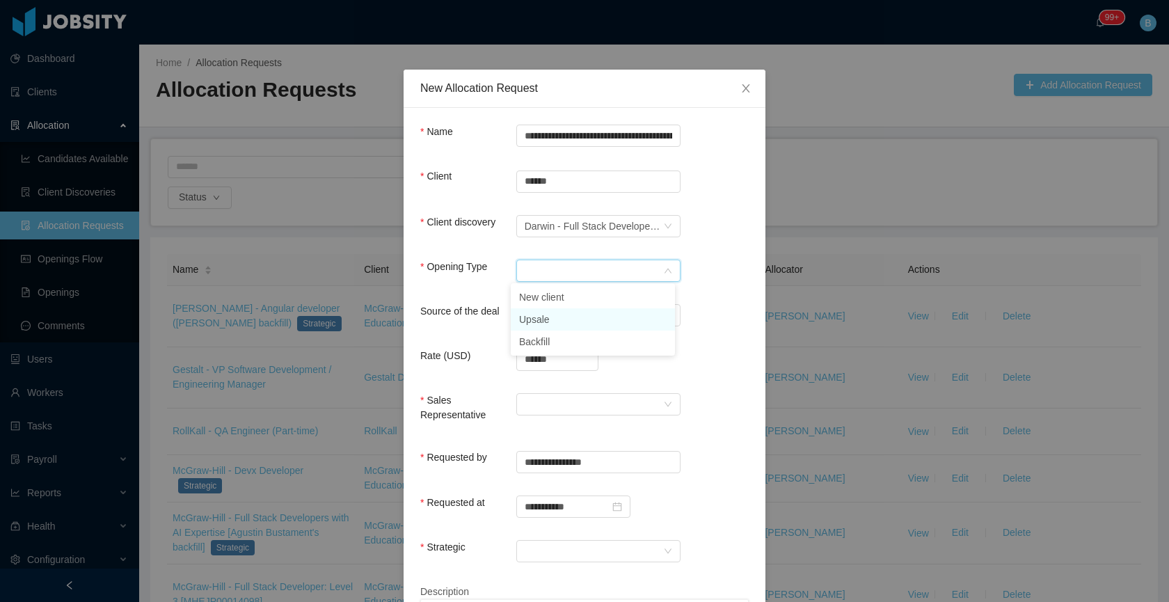
click at [526, 321] on li "Upsale" at bounding box center [593, 319] width 164 height 22
click at [556, 315] on div "Select a Source" at bounding box center [594, 315] width 139 height 21
click at [548, 342] on li "CSM" at bounding box center [593, 342] width 164 height 22
click at [553, 312] on div "Select a Source CSM" at bounding box center [594, 315] width 139 height 21
click at [536, 451] on li "Sales" at bounding box center [593, 453] width 164 height 22
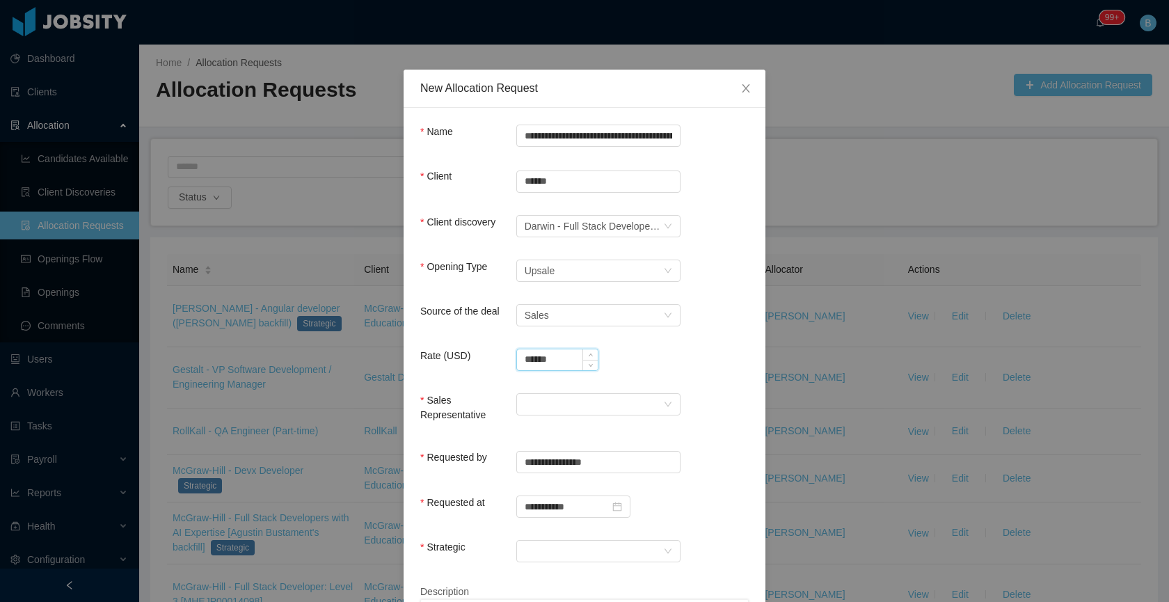
click at [553, 359] on input "******" at bounding box center [557, 359] width 81 height 21
type input "**********"
click at [547, 405] on div at bounding box center [594, 404] width 139 height 21
click at [537, 429] on li "[PERSON_NAME]" at bounding box center [593, 431] width 164 height 22
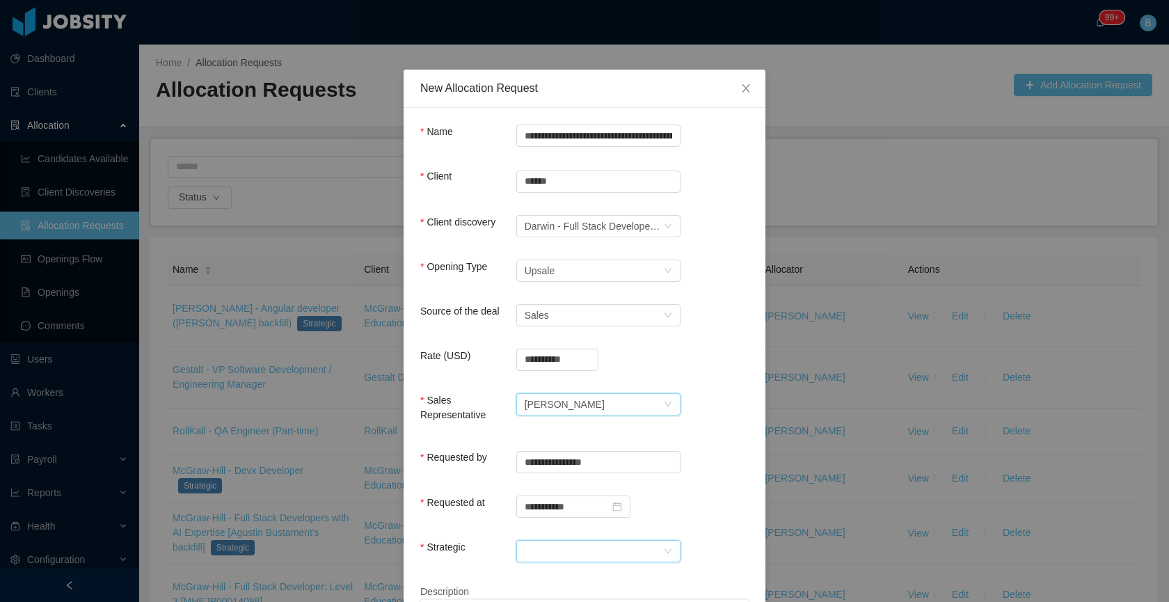
drag, startPoint x: 560, startPoint y: 550, endPoint x: 548, endPoint y: 564, distance: 17.8
click at [559, 551] on div at bounding box center [594, 551] width 139 height 21
click at [566, 521] on li "No" at bounding box center [593, 521] width 164 height 22
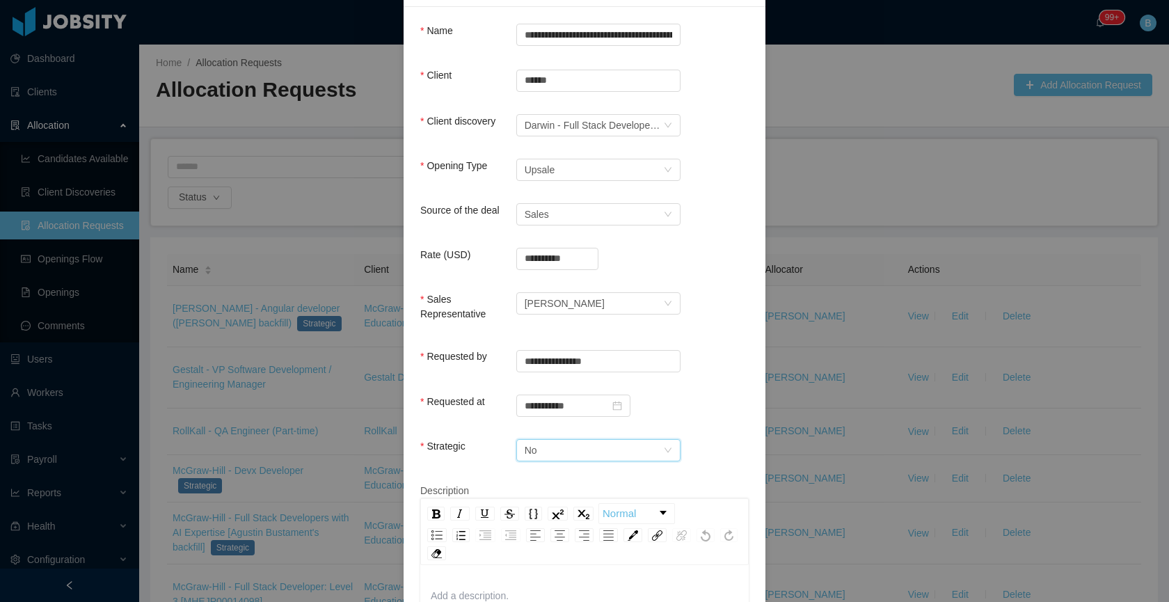
scroll to position [219, 0]
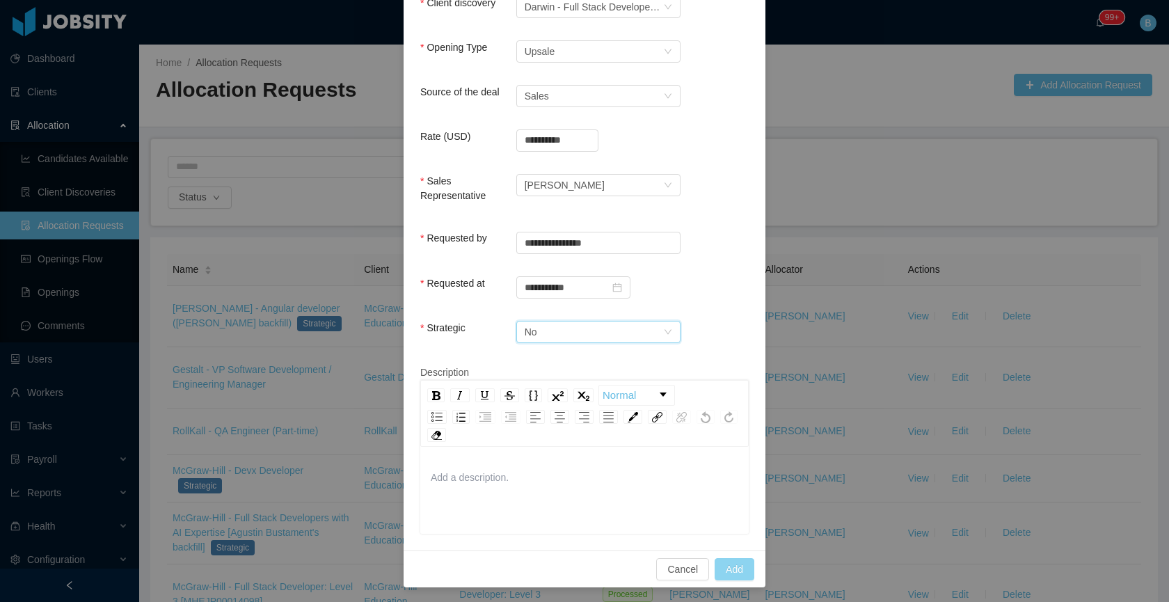
click at [742, 564] on button "Add" at bounding box center [735, 569] width 40 height 22
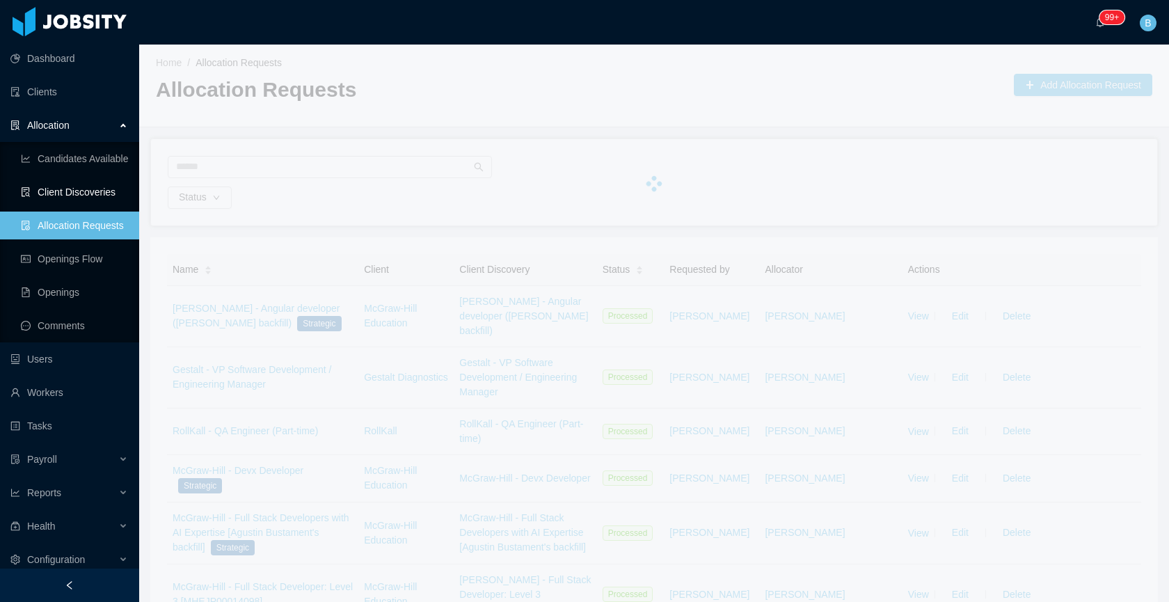
click at [88, 192] on link "Client Discoveries" at bounding box center [74, 192] width 107 height 28
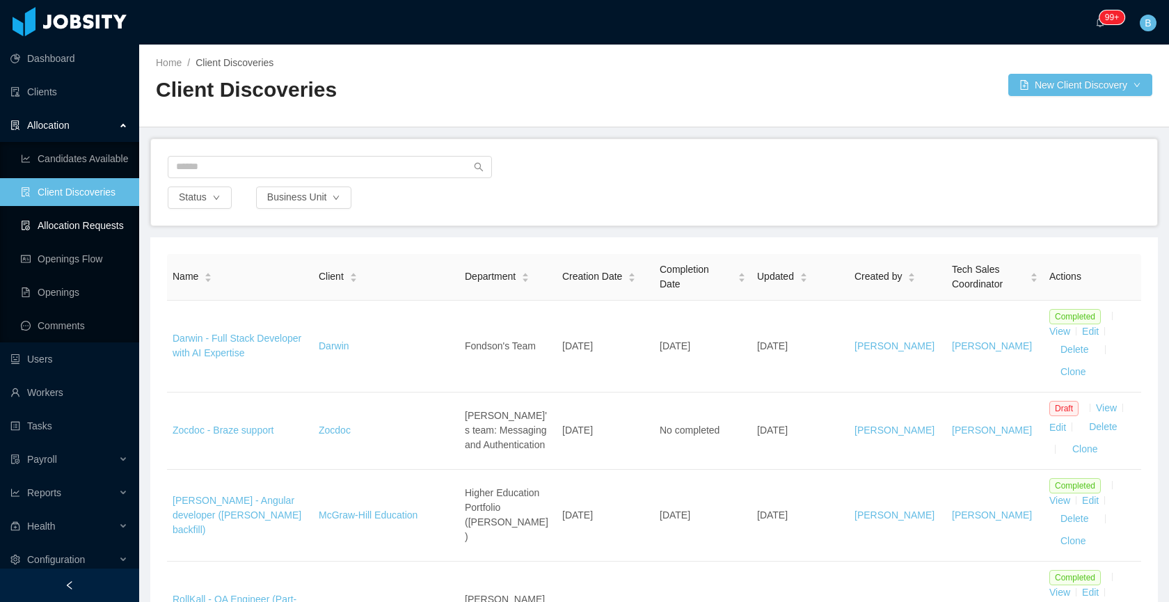
click at [67, 225] on link "Allocation Requests" at bounding box center [74, 226] width 107 height 28
